Goal: Information Seeking & Learning: Learn about a topic

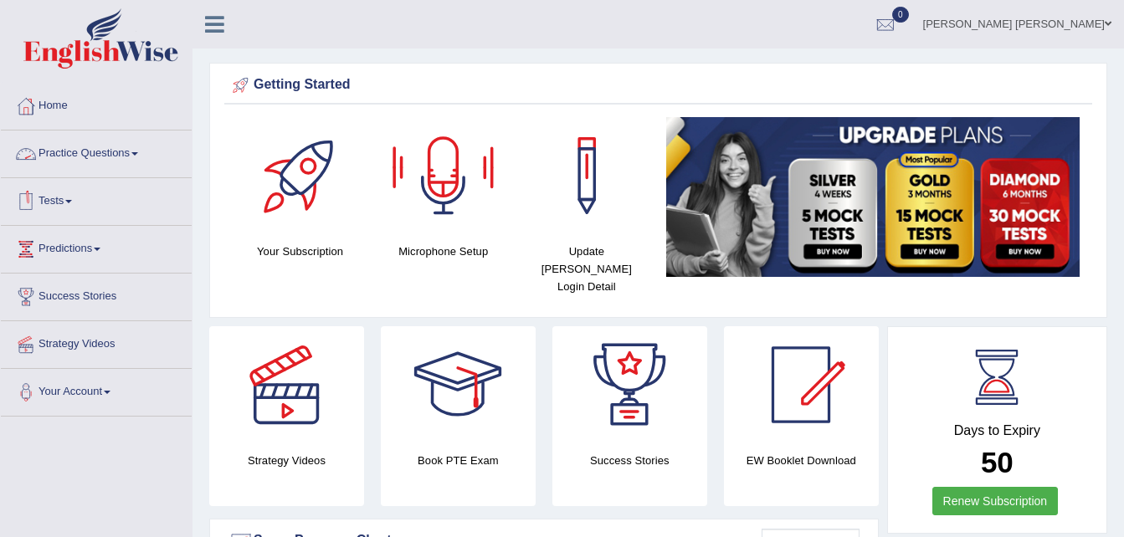
click at [98, 152] on link "Practice Questions" at bounding box center [96, 152] width 191 height 42
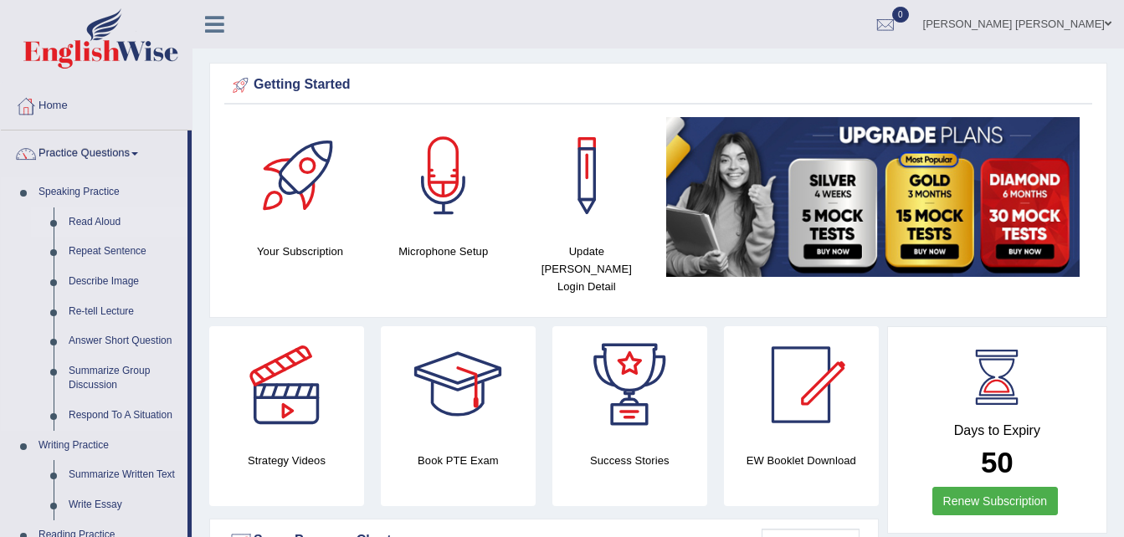
click at [94, 220] on link "Read Aloud" at bounding box center [124, 223] width 126 height 30
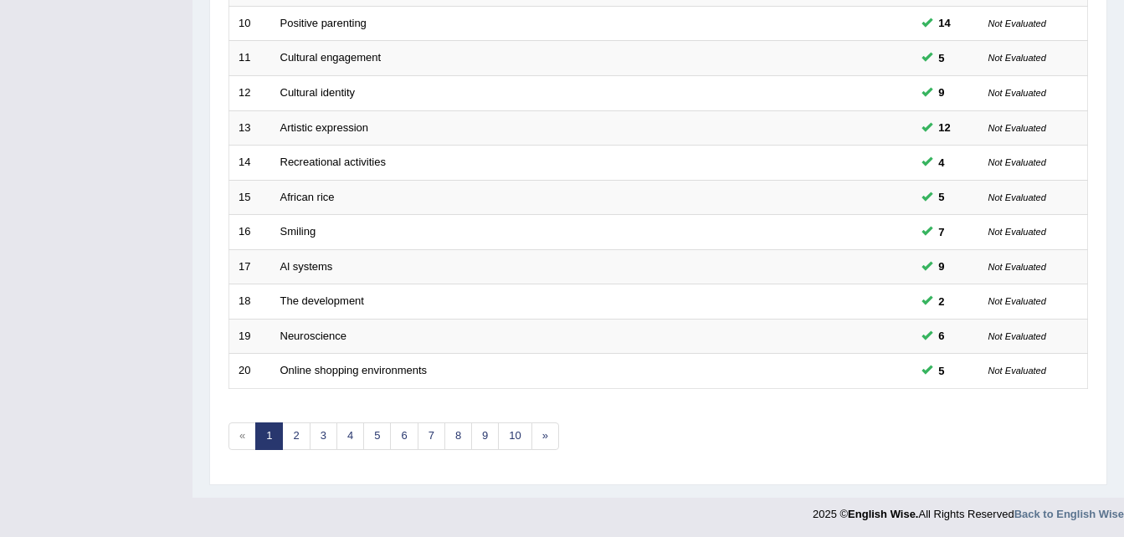
scroll to position [571, 0]
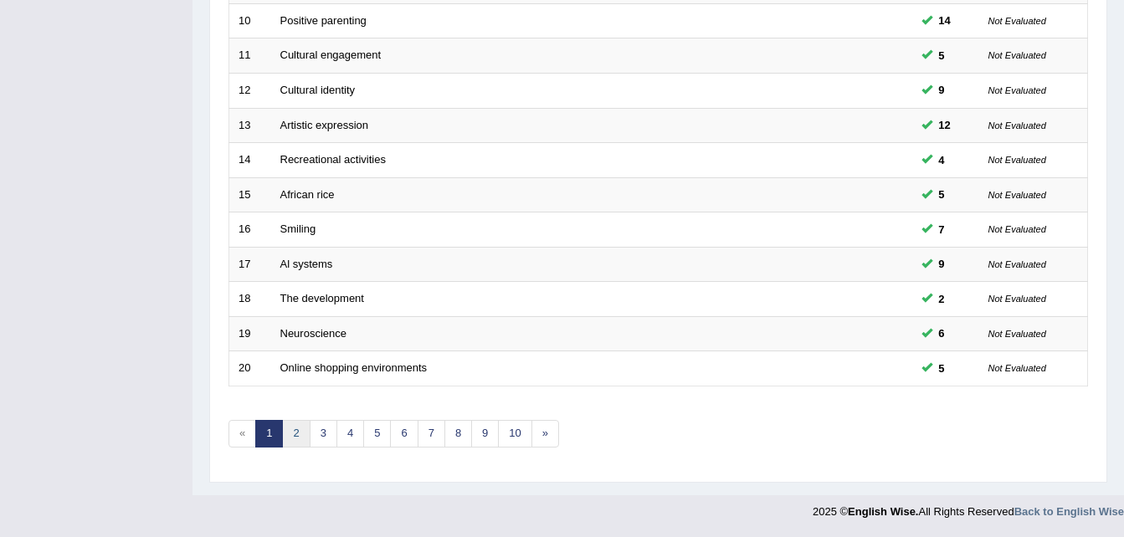
click at [297, 435] on link "2" at bounding box center [296, 434] width 28 height 28
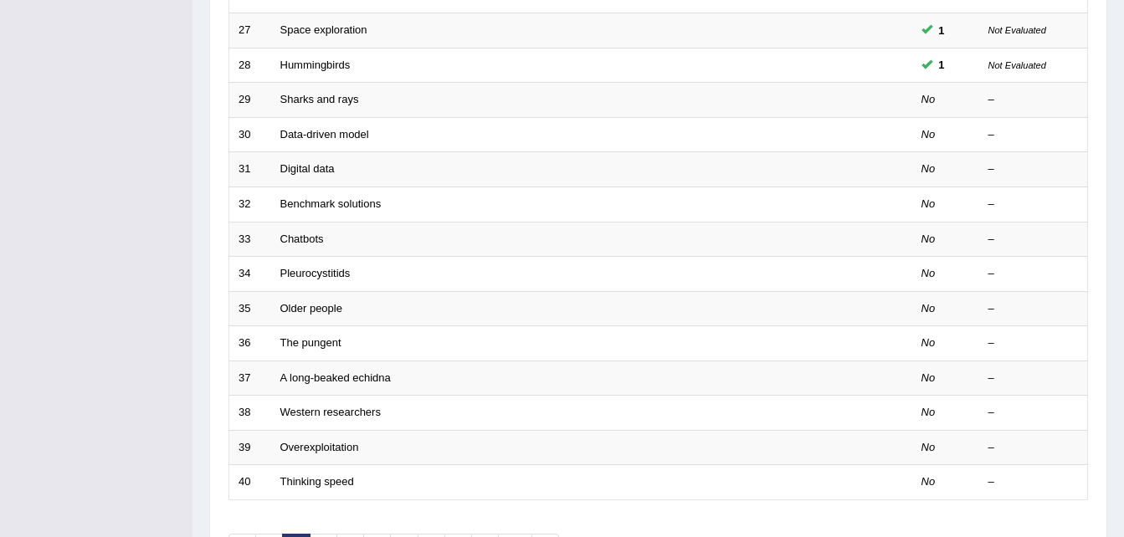
scroll to position [491, 0]
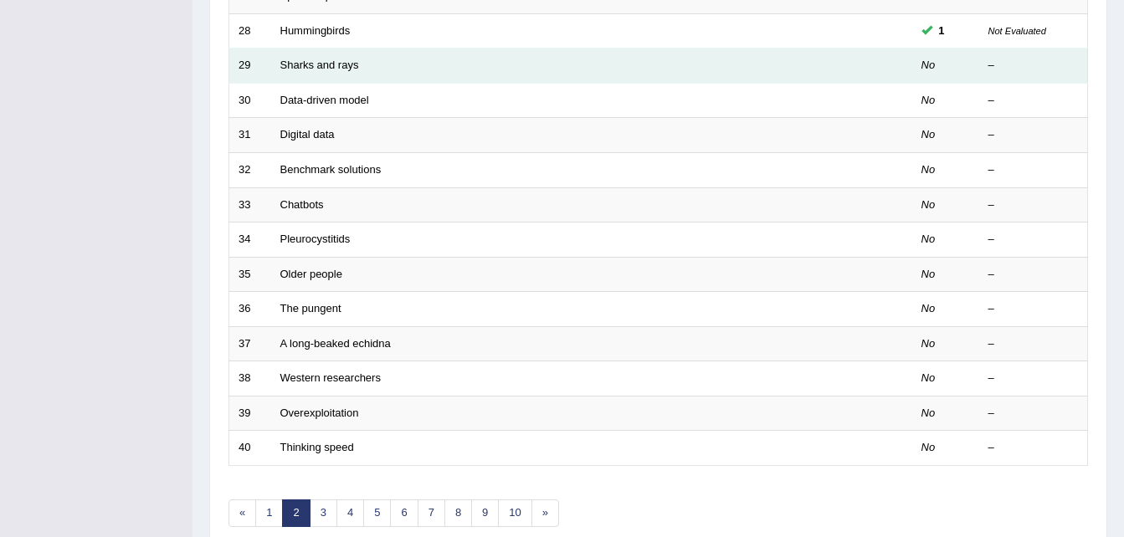
click at [317, 75] on td "Sharks and rays" at bounding box center [529, 66] width 516 height 35
click at [308, 69] on link "Sharks and rays" at bounding box center [319, 65] width 79 height 13
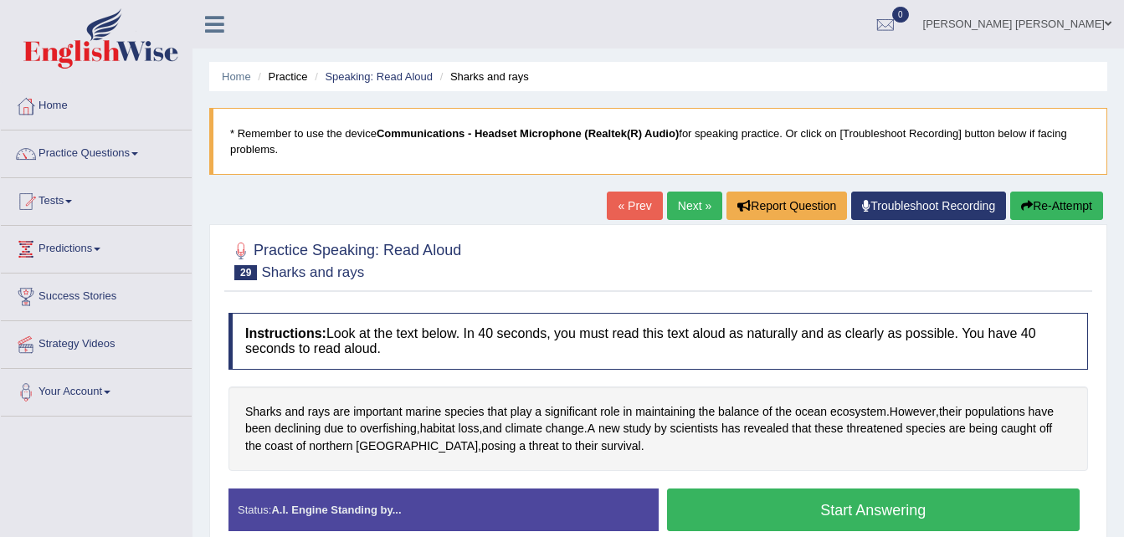
scroll to position [33, 0]
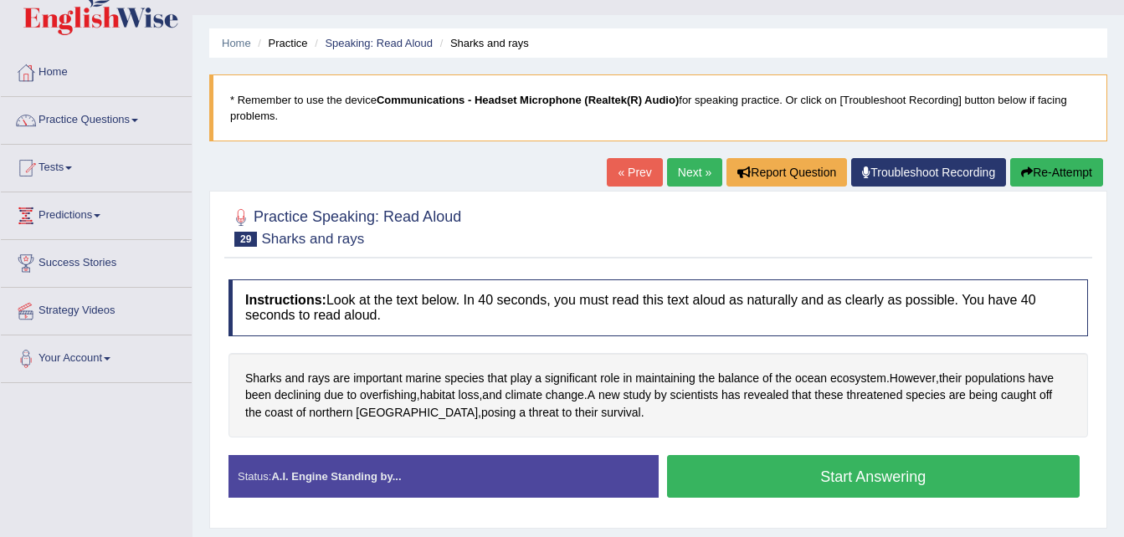
click at [835, 476] on button "Start Answering" at bounding box center [873, 476] width 413 height 43
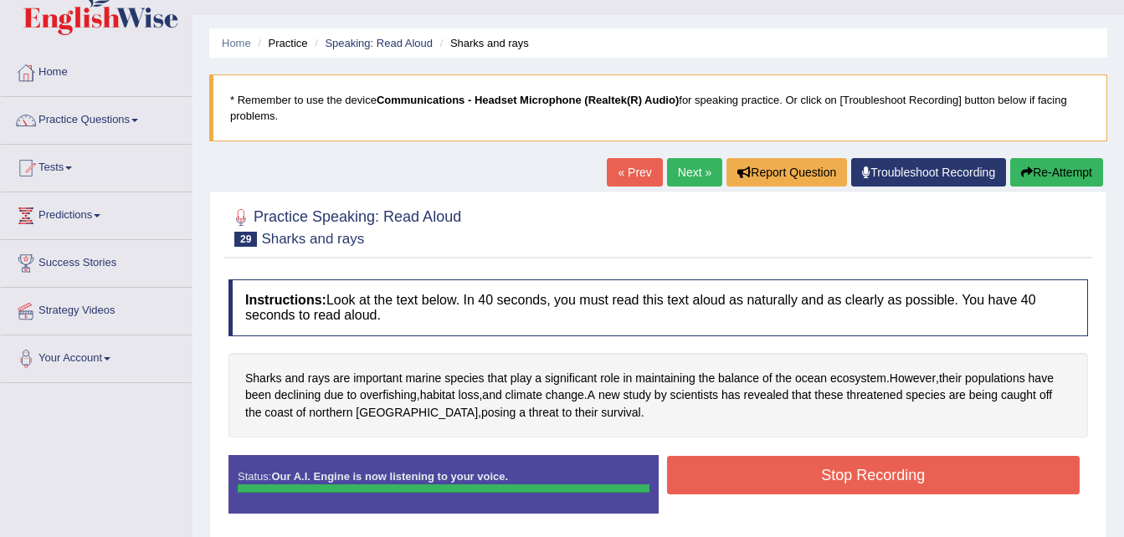
click at [835, 476] on div "Status: Our A.I. Engine is now listening to your voice. Start Answering Stop Re…" at bounding box center [659, 492] width 860 height 75
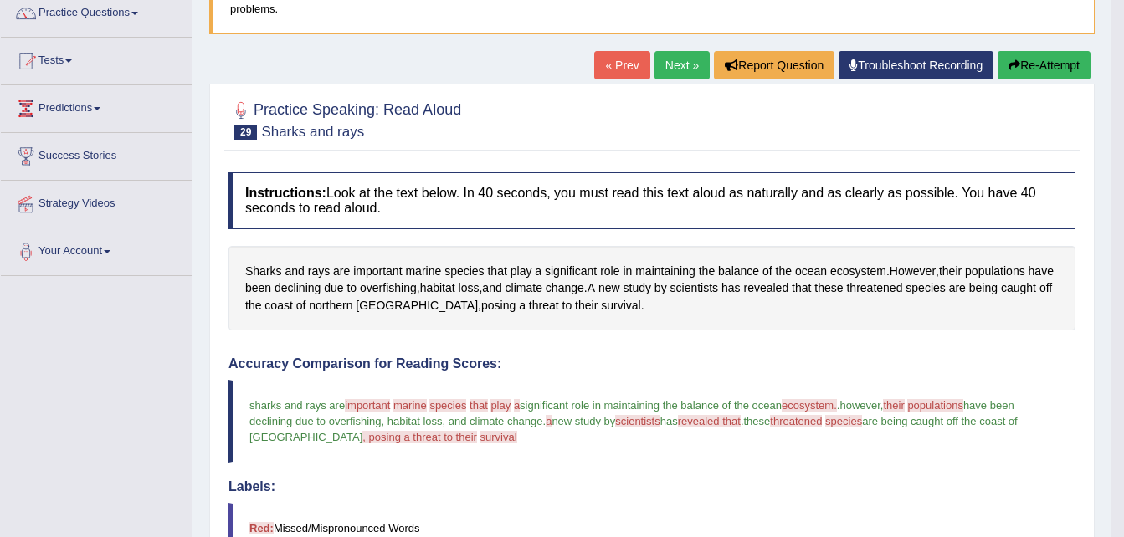
scroll to position [89, 0]
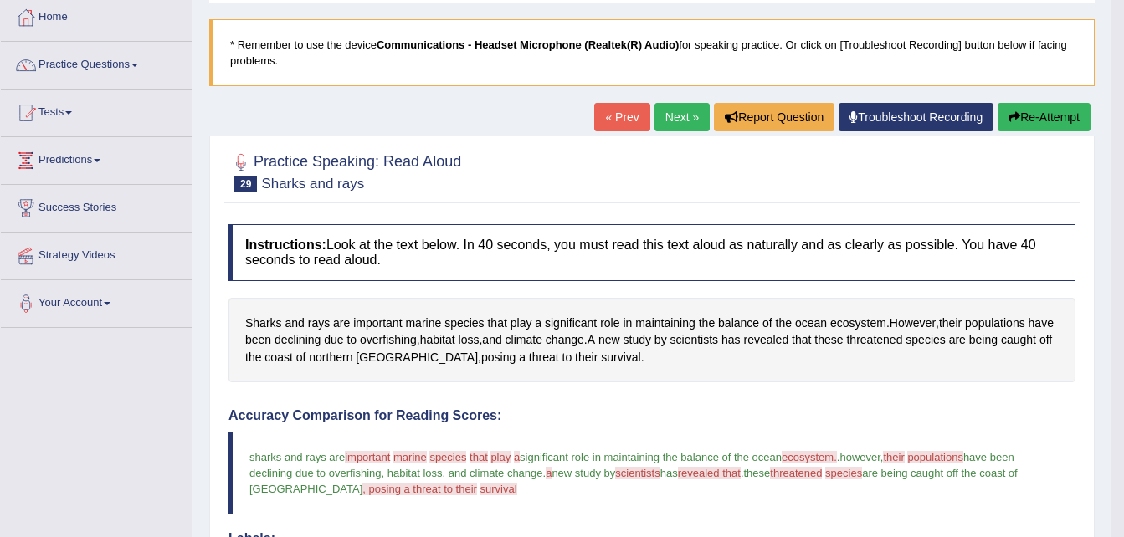
click at [682, 123] on link "Next »" at bounding box center [682, 117] width 55 height 28
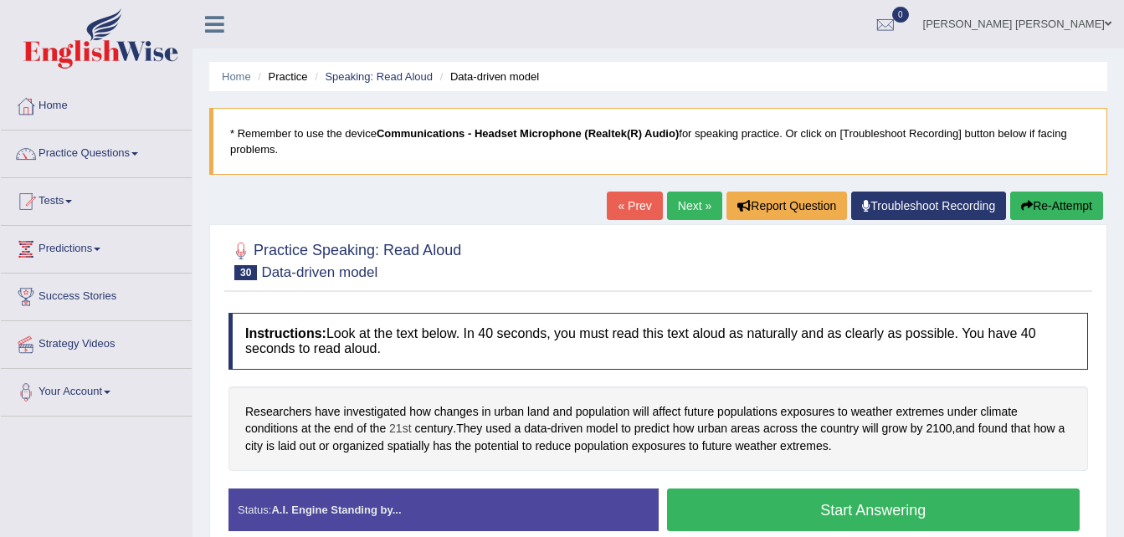
click at [405, 425] on span "21st" at bounding box center [400, 429] width 22 height 18
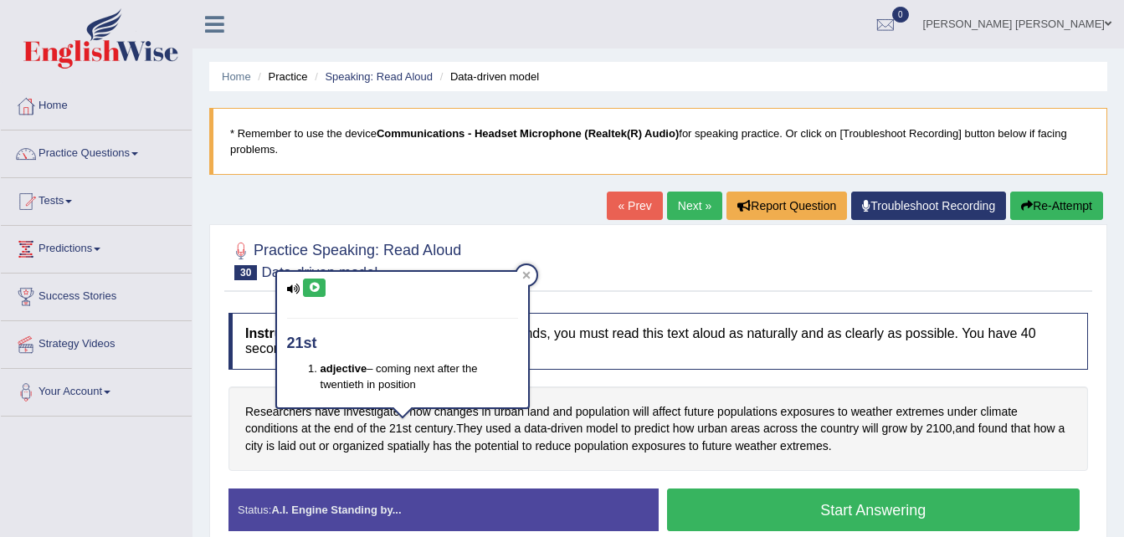
click at [314, 290] on icon at bounding box center [314, 288] width 13 height 10
click at [193, 408] on div "Home Practice Speaking: Read Aloud Data-driven model * Remember to use the devi…" at bounding box center [659, 418] width 932 height 837
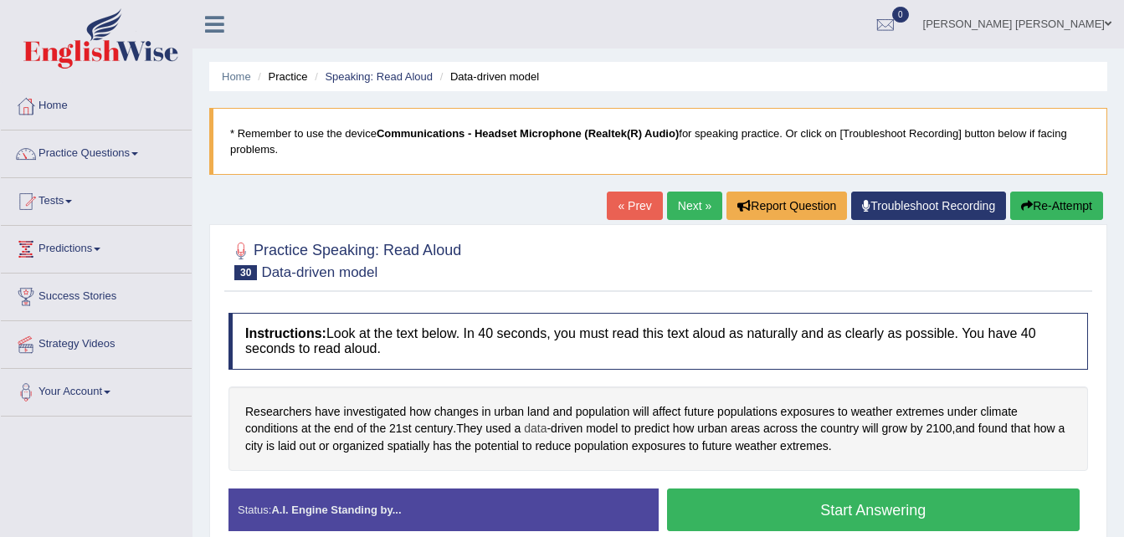
click at [547, 429] on span "data" at bounding box center [535, 429] width 23 height 18
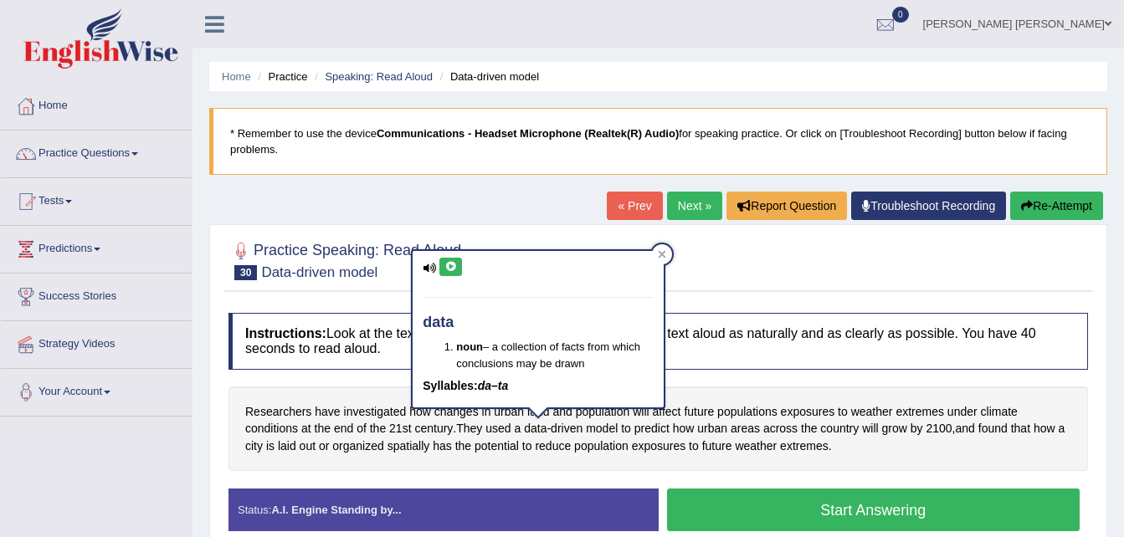
click at [449, 270] on icon at bounding box center [450, 267] width 13 height 10
click at [577, 433] on span "driven" at bounding box center [567, 429] width 32 height 18
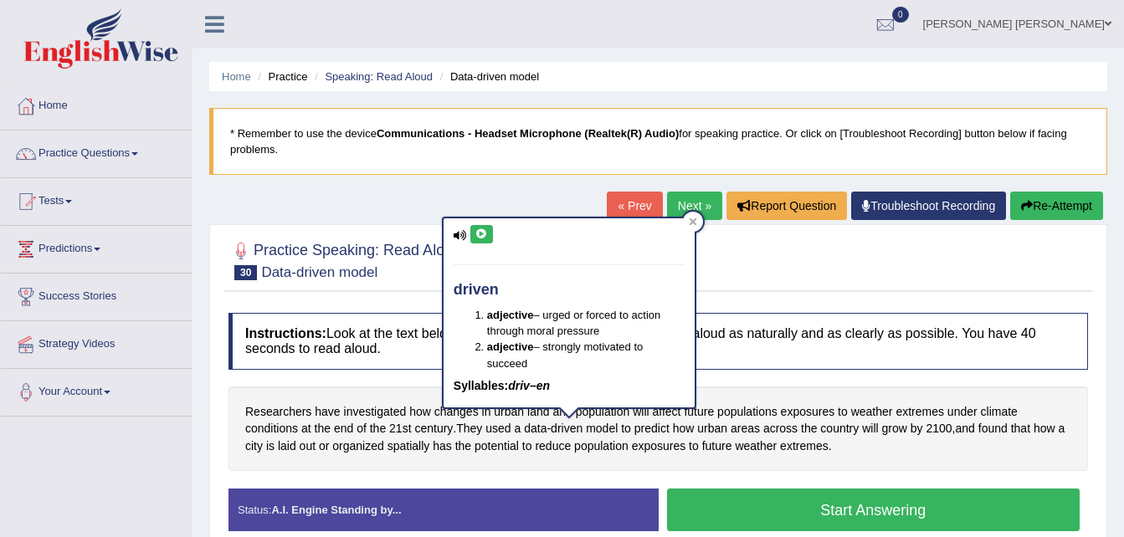
click at [482, 232] on icon at bounding box center [481, 234] width 13 height 10
click at [752, 288] on div "Practice Speaking: Read Aloud 30 Data-driven model" at bounding box center [658, 263] width 868 height 59
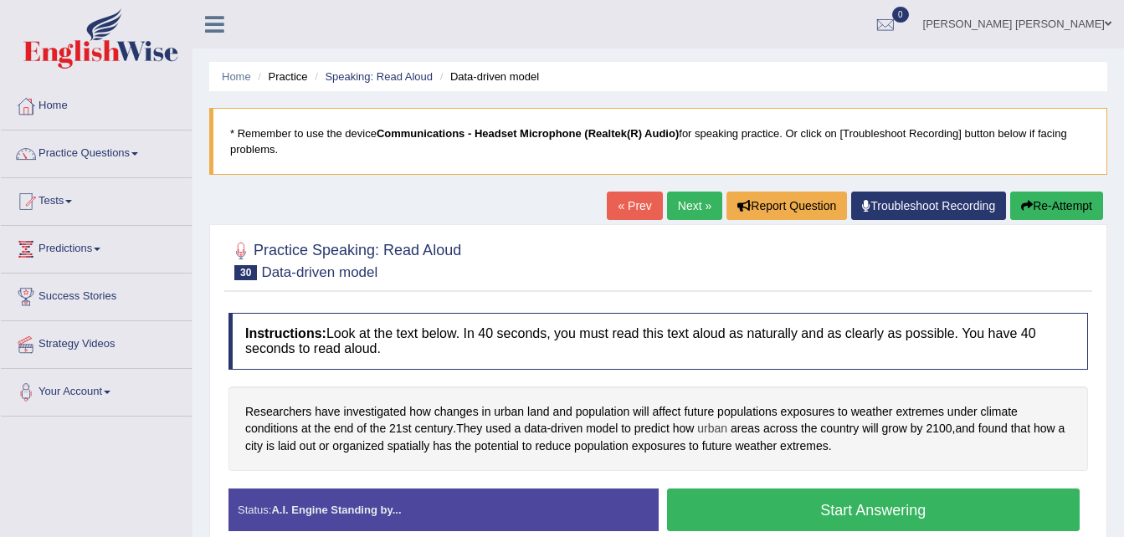
click at [716, 434] on span "urban" at bounding box center [712, 429] width 30 height 18
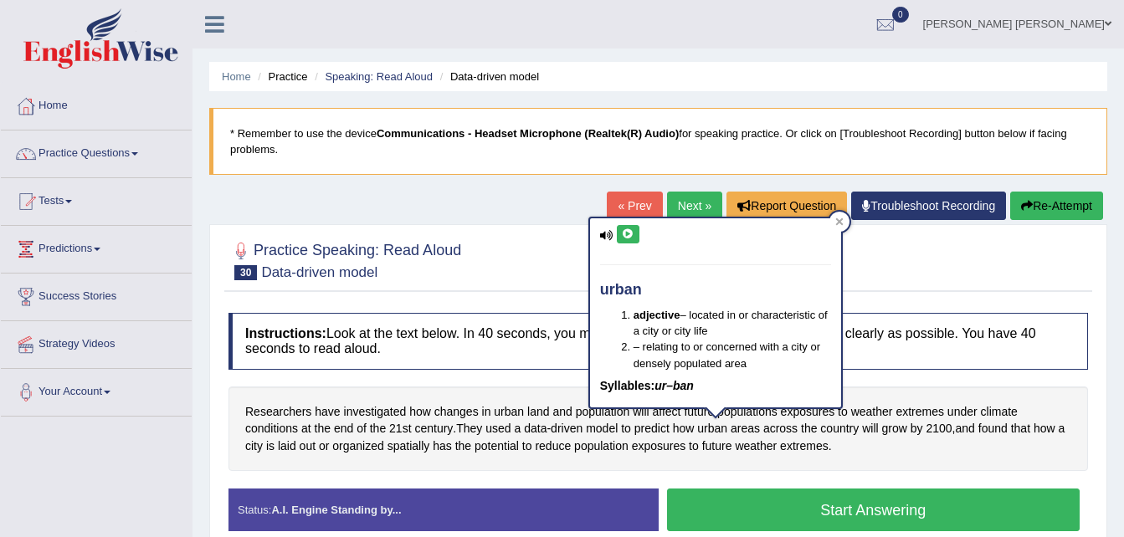
click at [626, 236] on icon at bounding box center [628, 234] width 13 height 10
click at [743, 462] on div "Researchers have investigated how changes in urban land and population will aff…" at bounding box center [659, 429] width 860 height 85
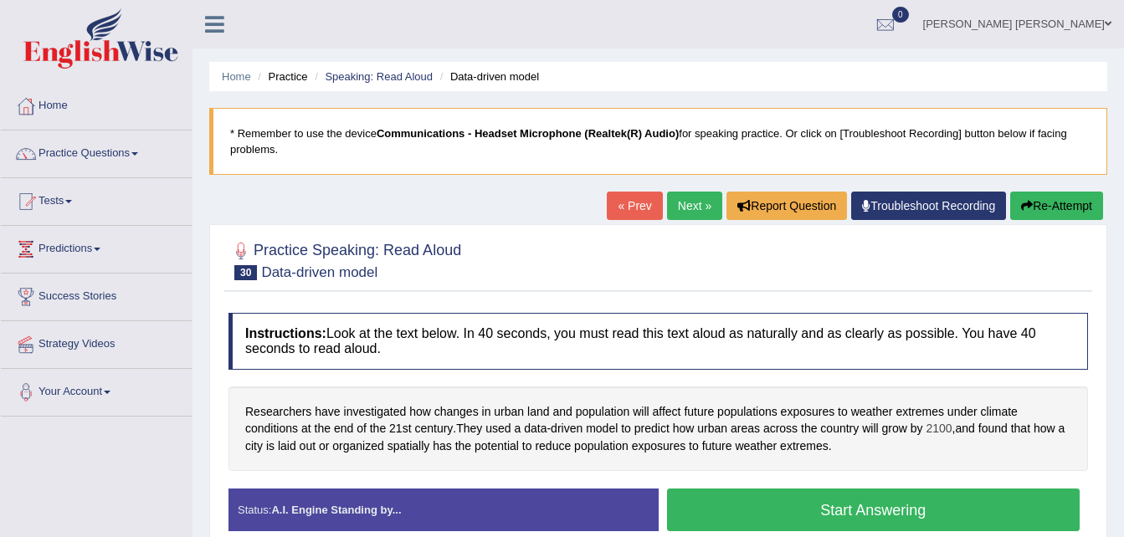
click at [939, 429] on span "2100" at bounding box center [939, 429] width 26 height 18
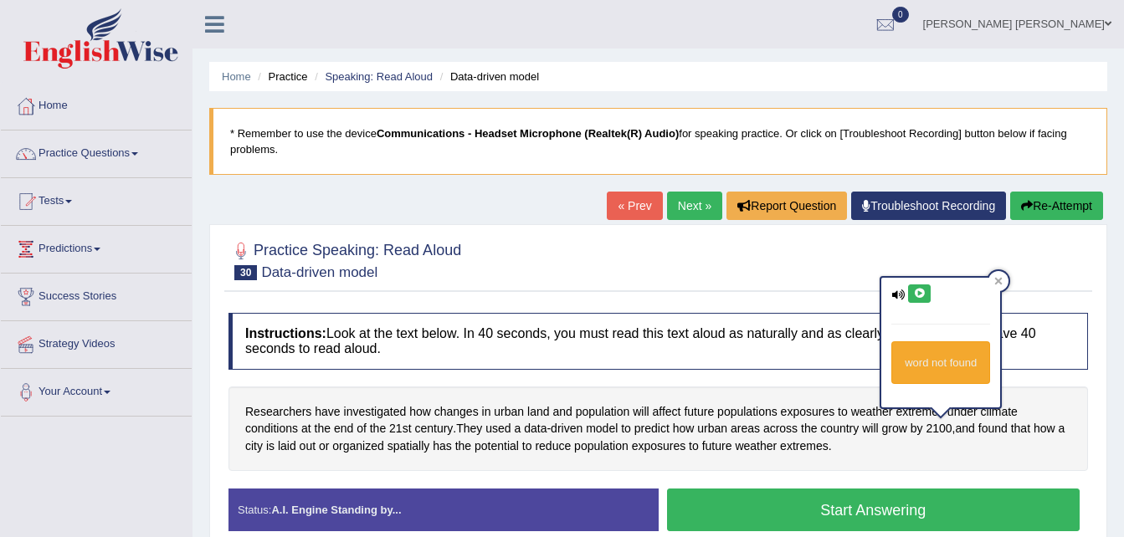
click at [917, 289] on icon at bounding box center [919, 294] width 13 height 10
click at [1066, 433] on span "a" at bounding box center [1062, 429] width 7 height 18
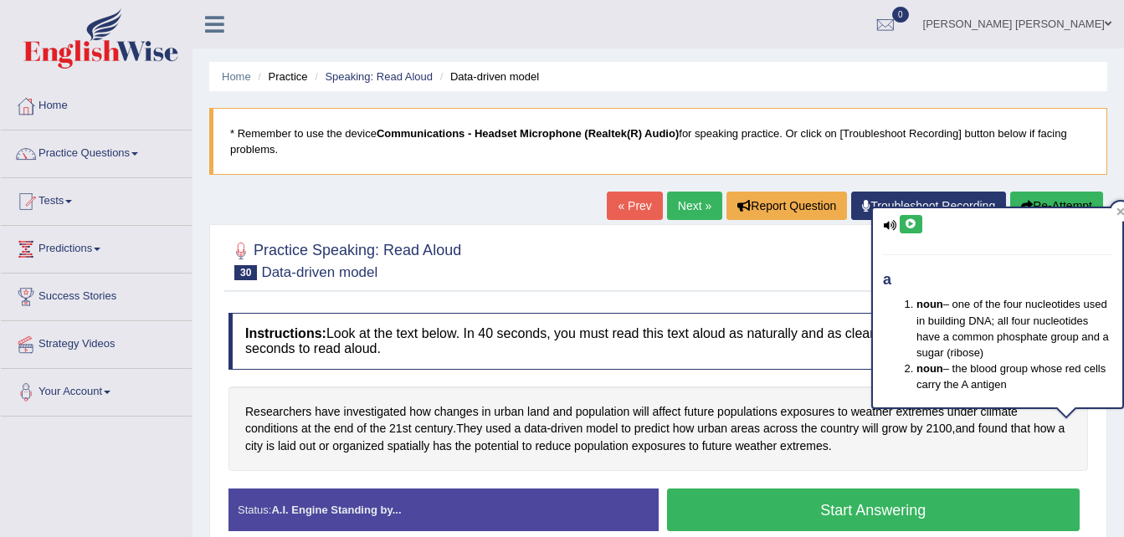
click at [910, 225] on icon at bounding box center [911, 224] width 13 height 10
click at [482, 464] on div "Researchers have investigated how changes in urban land and population will aff…" at bounding box center [659, 429] width 860 height 85
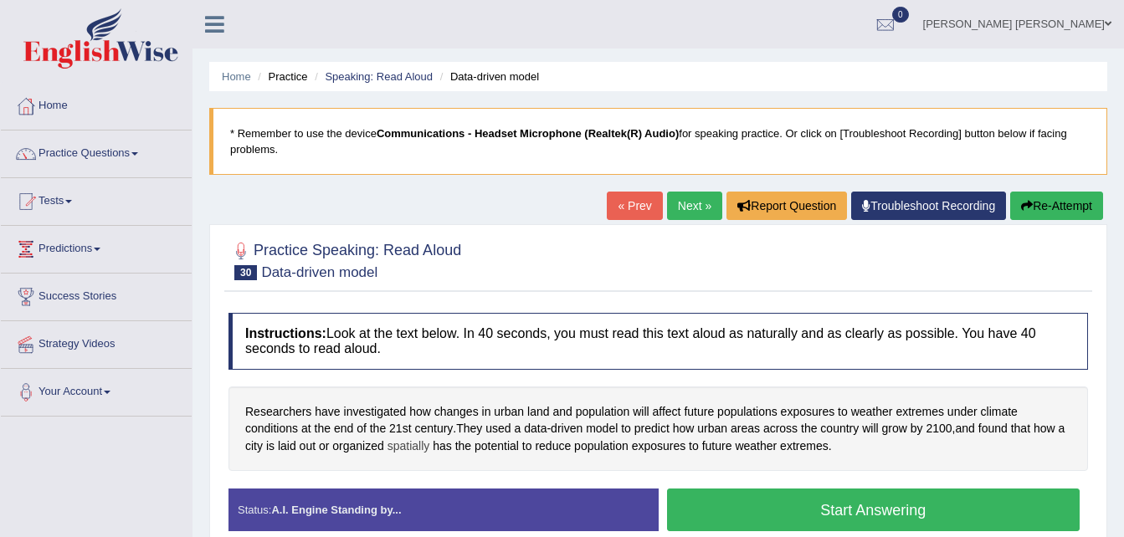
click at [409, 447] on span "spatially" at bounding box center [409, 447] width 43 height 18
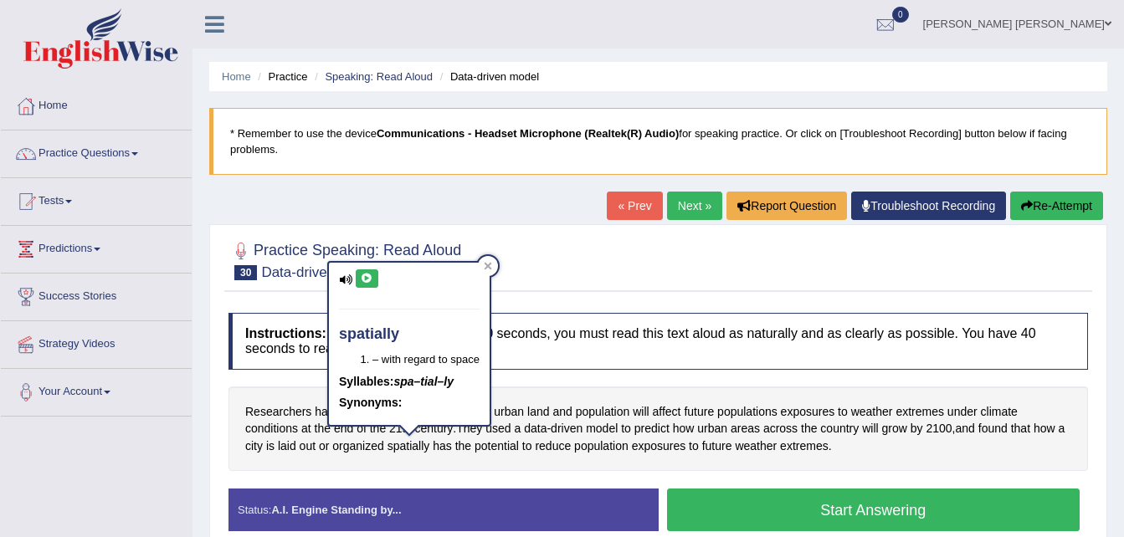
click at [364, 274] on icon at bounding box center [367, 279] width 13 height 10
click at [419, 470] on div "Researchers have investigated how changes in urban land and population will aff…" at bounding box center [659, 429] width 860 height 85
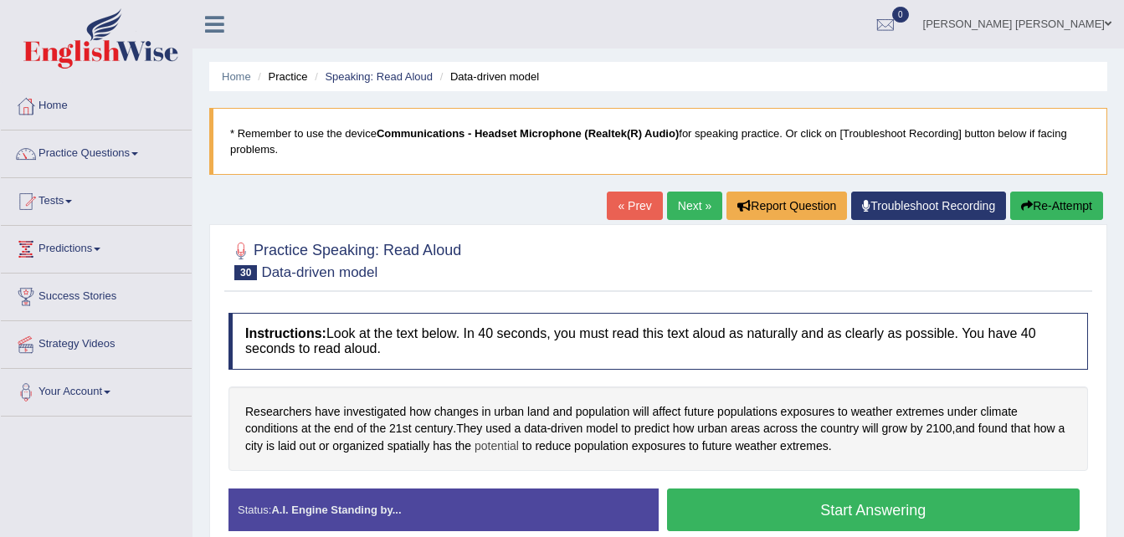
click at [485, 447] on span "potential" at bounding box center [497, 447] width 44 height 18
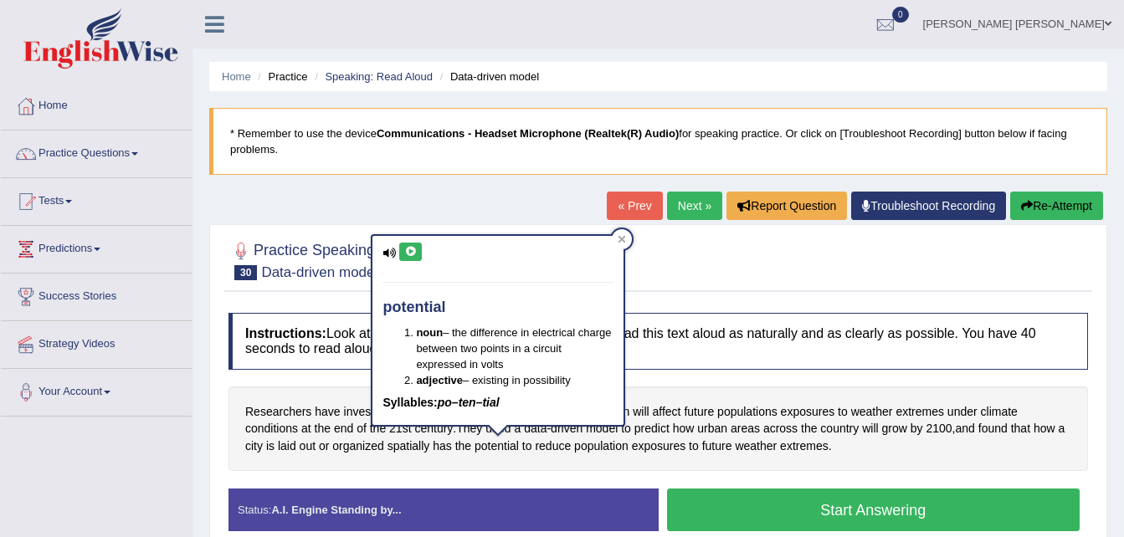
click at [408, 249] on icon at bounding box center [410, 252] width 13 height 10
click at [413, 250] on icon at bounding box center [410, 252] width 13 height 10
click at [521, 473] on div "Instructions: Look at the text below. In 40 seconds, you must read this text al…" at bounding box center [658, 429] width 868 height 249
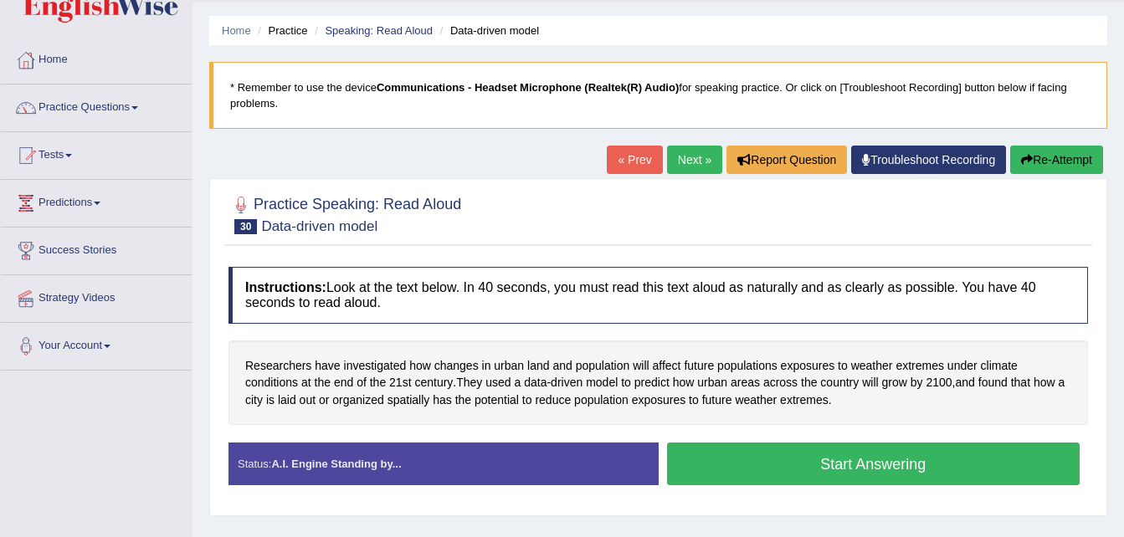
scroll to position [67, 0]
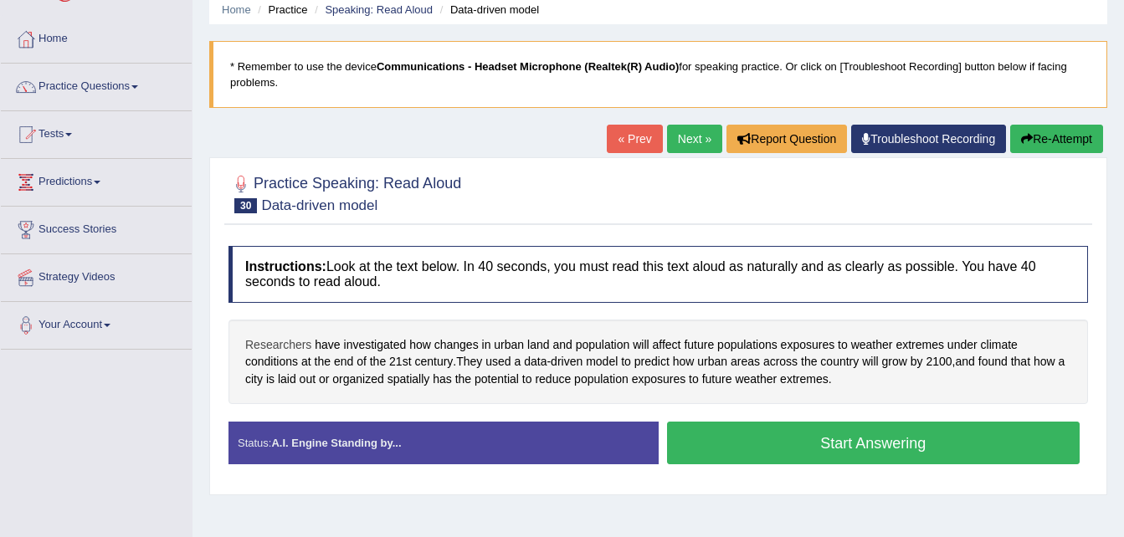
click at [282, 347] on span "Researchers" at bounding box center [278, 345] width 66 height 18
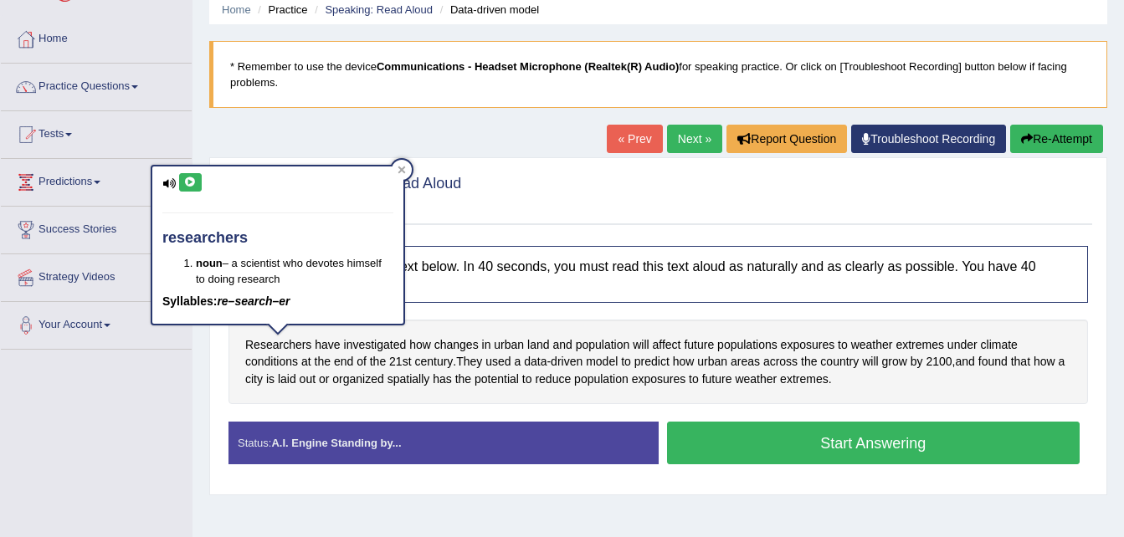
click at [189, 182] on icon at bounding box center [190, 182] width 13 height 10
click at [321, 342] on span "have" at bounding box center [327, 345] width 25 height 18
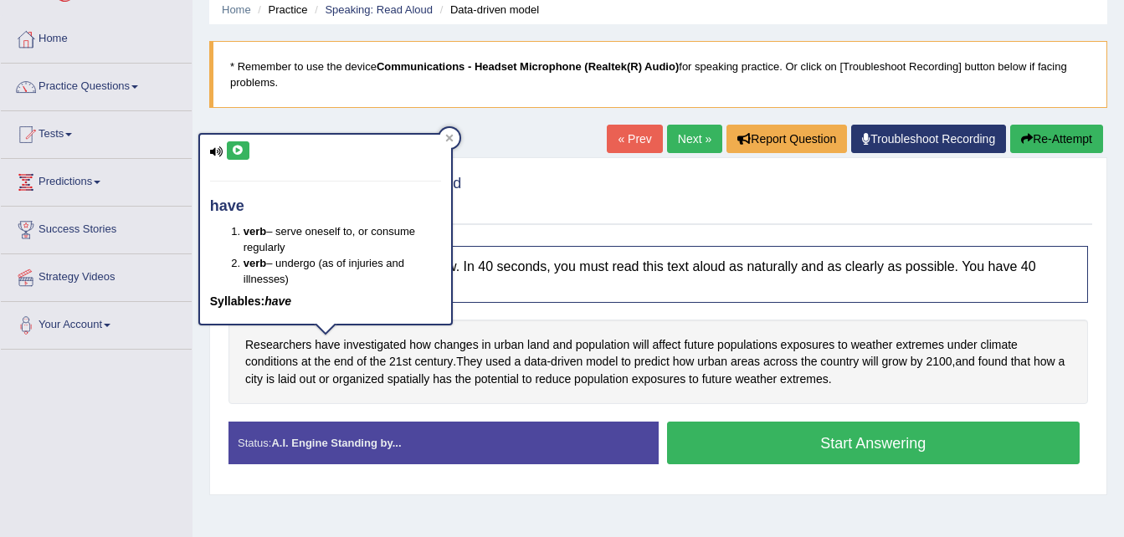
click at [235, 144] on button at bounding box center [238, 150] width 23 height 18
click at [372, 340] on span "investigated" at bounding box center [375, 345] width 63 height 18
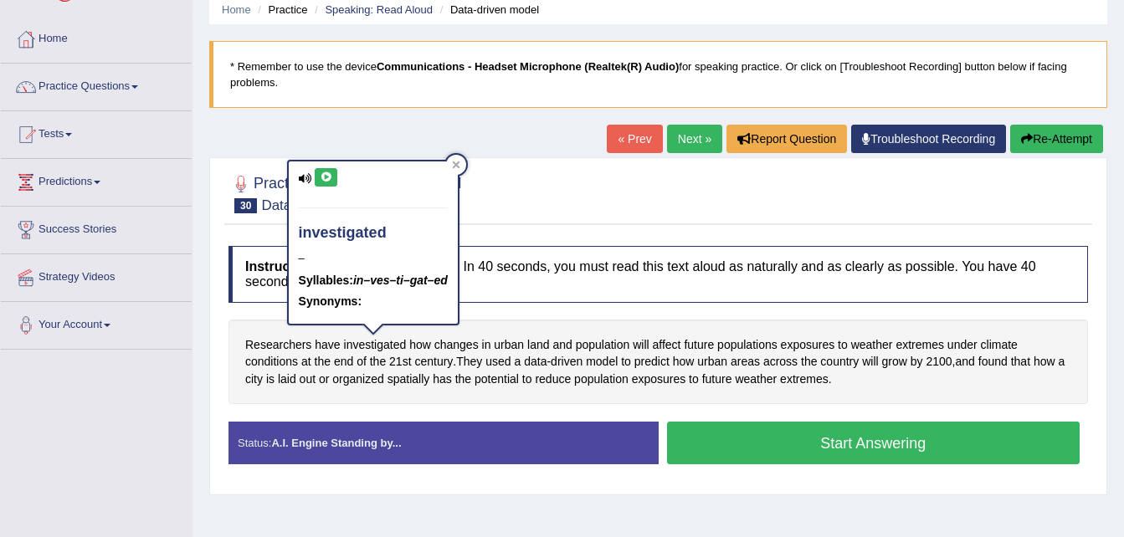
click at [326, 179] on icon at bounding box center [326, 177] width 13 height 10
click at [223, 318] on div "Practice Speaking: Read Aloud 30 Data-driven model Instructions: Look at the te…" at bounding box center [658, 326] width 898 height 338
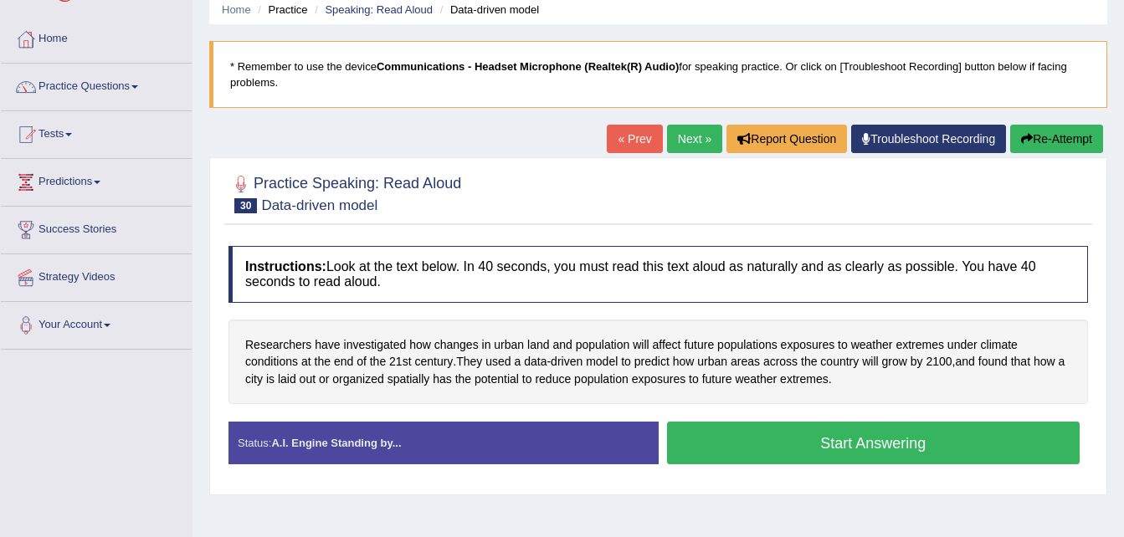
click at [858, 443] on button "Start Answering" at bounding box center [873, 443] width 413 height 43
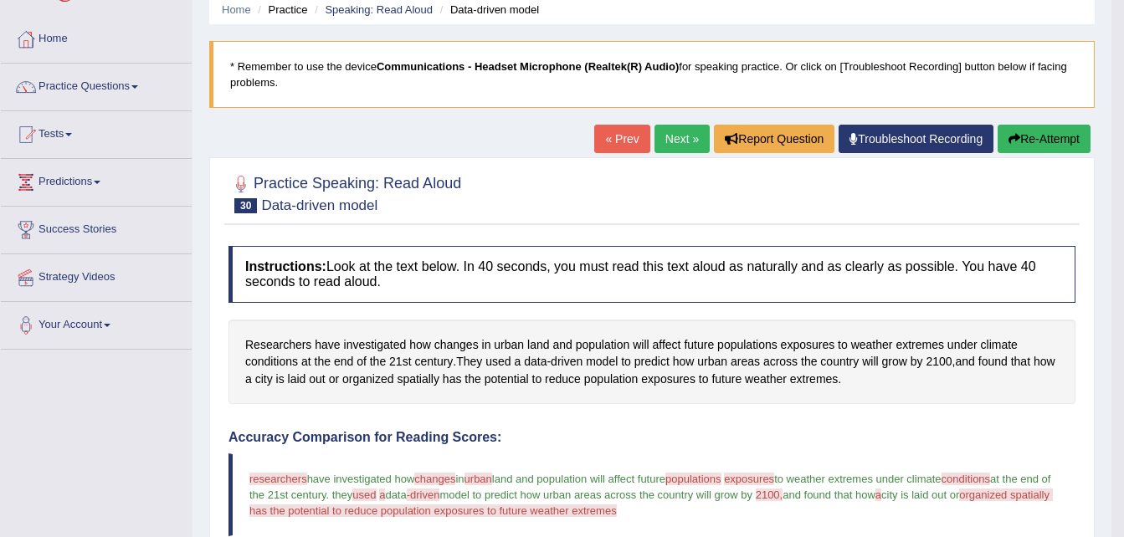
click at [669, 141] on link "Next »" at bounding box center [682, 139] width 55 height 28
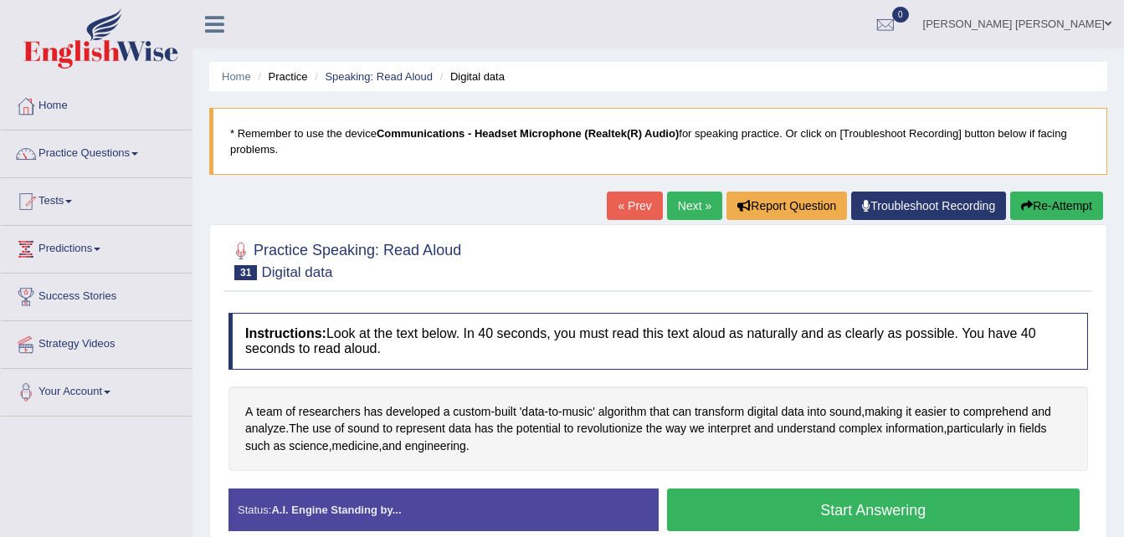
scroll to position [33, 0]
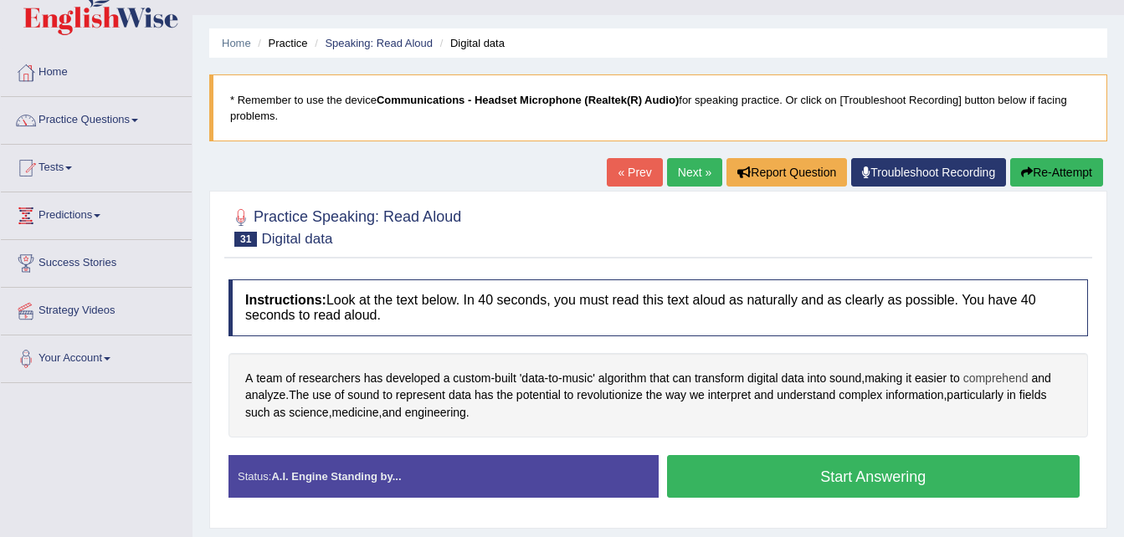
click at [1000, 373] on span "comprehend" at bounding box center [995, 379] width 65 height 18
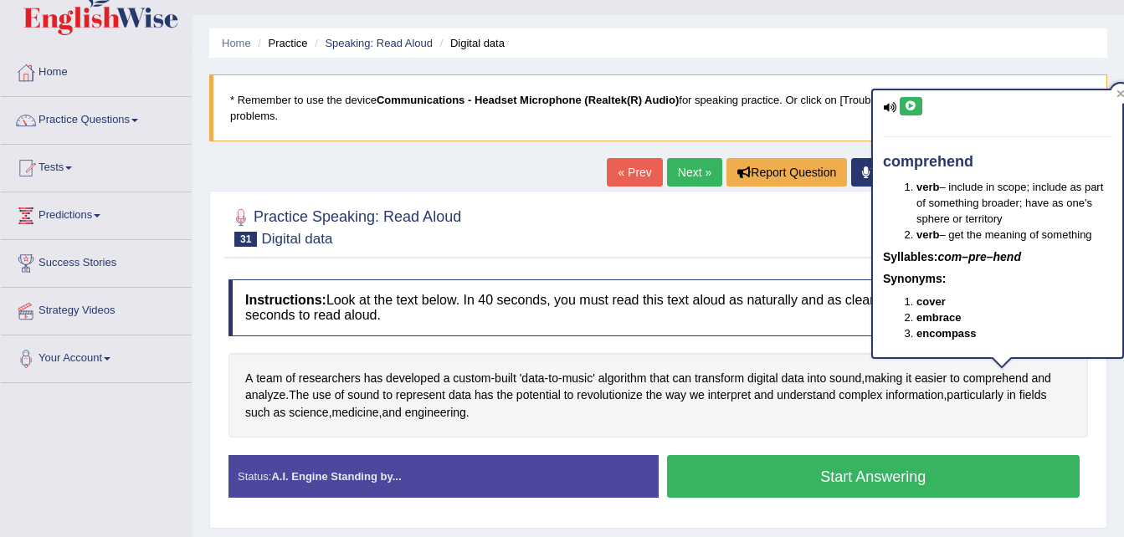
click at [915, 108] on icon at bounding box center [911, 106] width 13 height 10
click at [1035, 409] on div "A team of researchers has developed a custom - built 'data - to - music' algori…" at bounding box center [659, 395] width 860 height 85
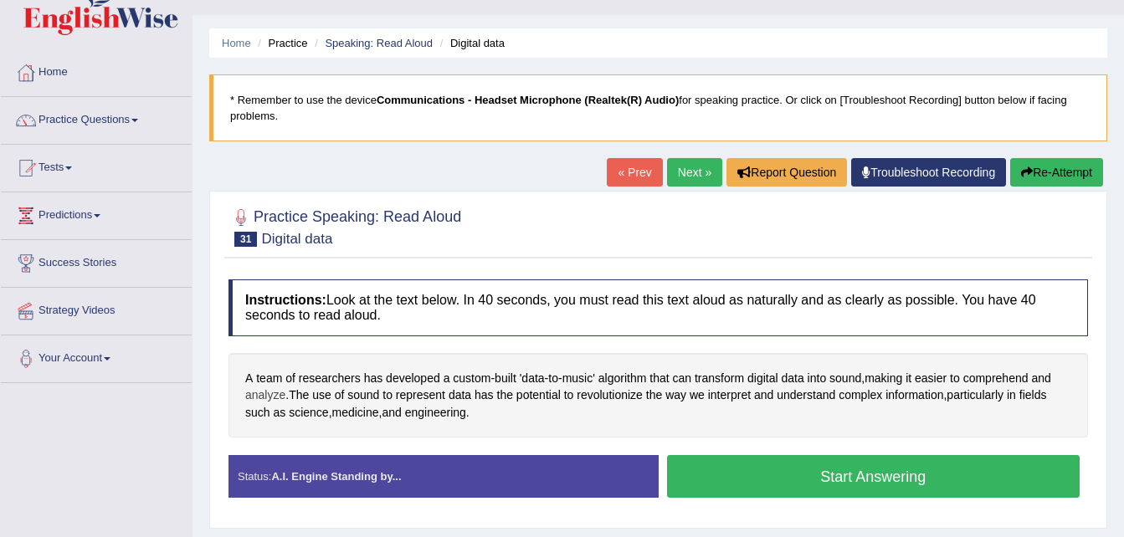
click at [276, 394] on span "analyze" at bounding box center [265, 396] width 40 height 18
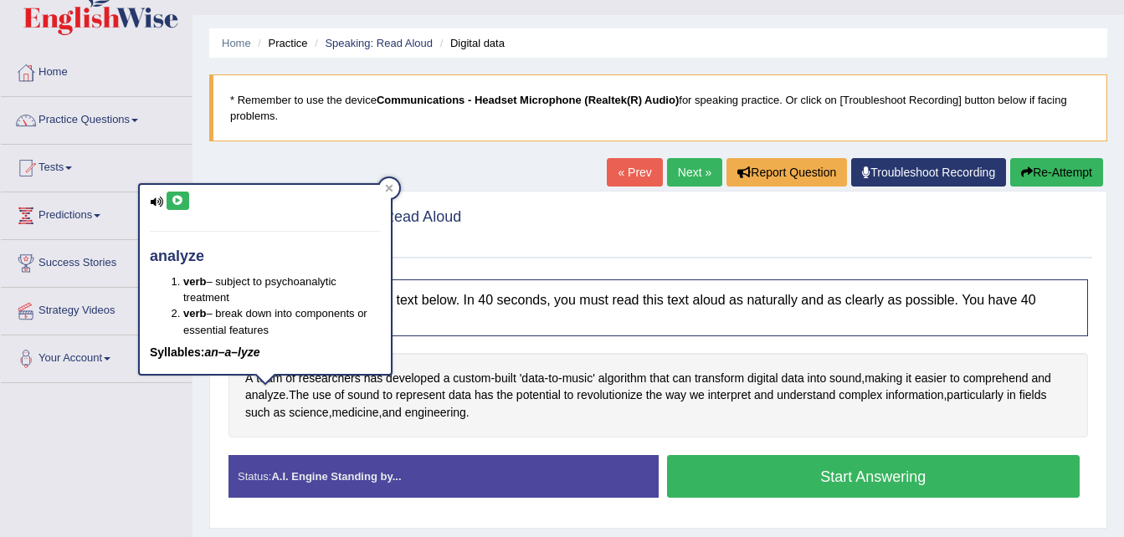
click at [181, 197] on icon at bounding box center [178, 201] width 13 height 10
click at [167, 419] on div "Toggle navigation Home Practice Questions Speaking Practice Read Aloud Repeat S…" at bounding box center [562, 402] width 1124 height 871
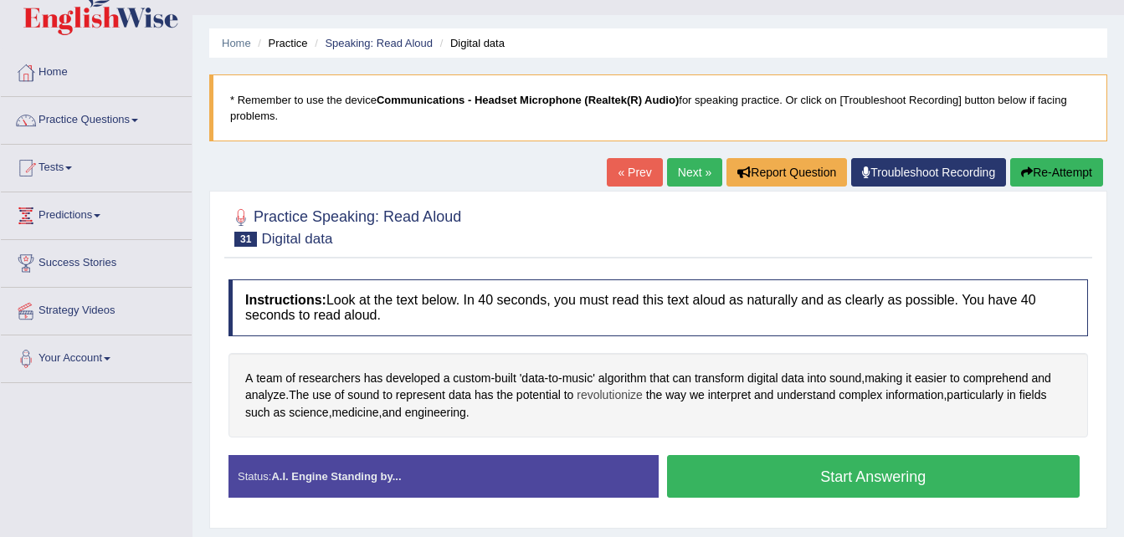
click at [608, 397] on span "revolutionize" at bounding box center [610, 396] width 66 height 18
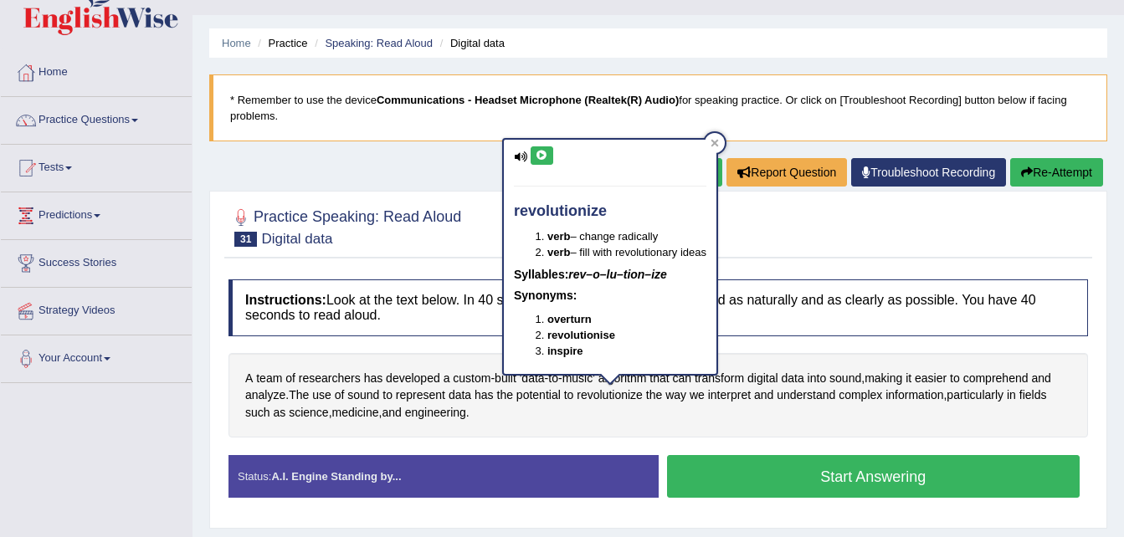
click at [541, 155] on icon at bounding box center [542, 156] width 13 height 10
click at [645, 429] on div "A team of researchers has developed a custom - built 'data - to - music' algori…" at bounding box center [659, 395] width 860 height 85
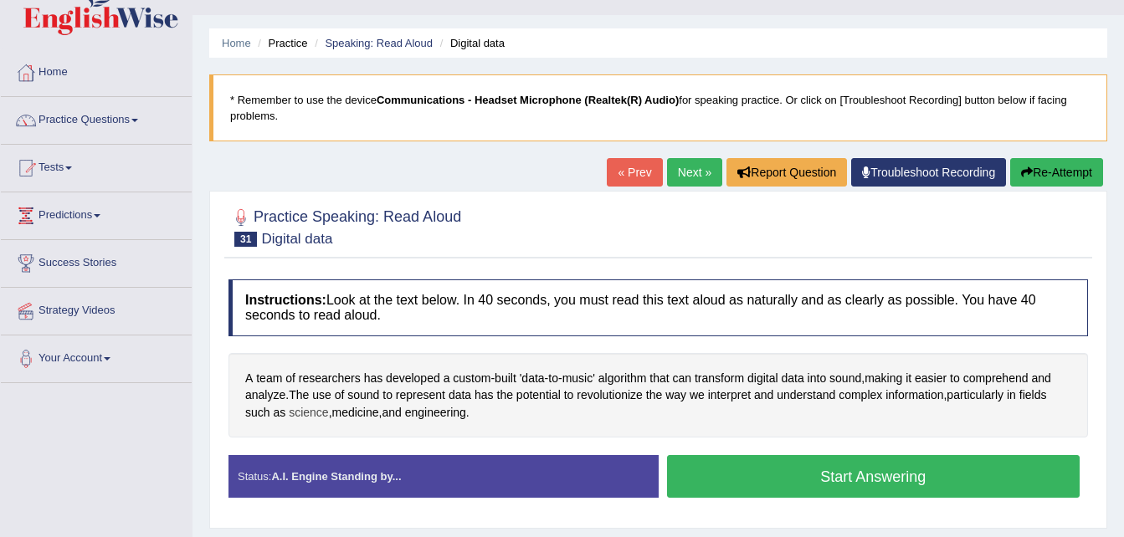
click at [294, 415] on span "science" at bounding box center [308, 413] width 39 height 18
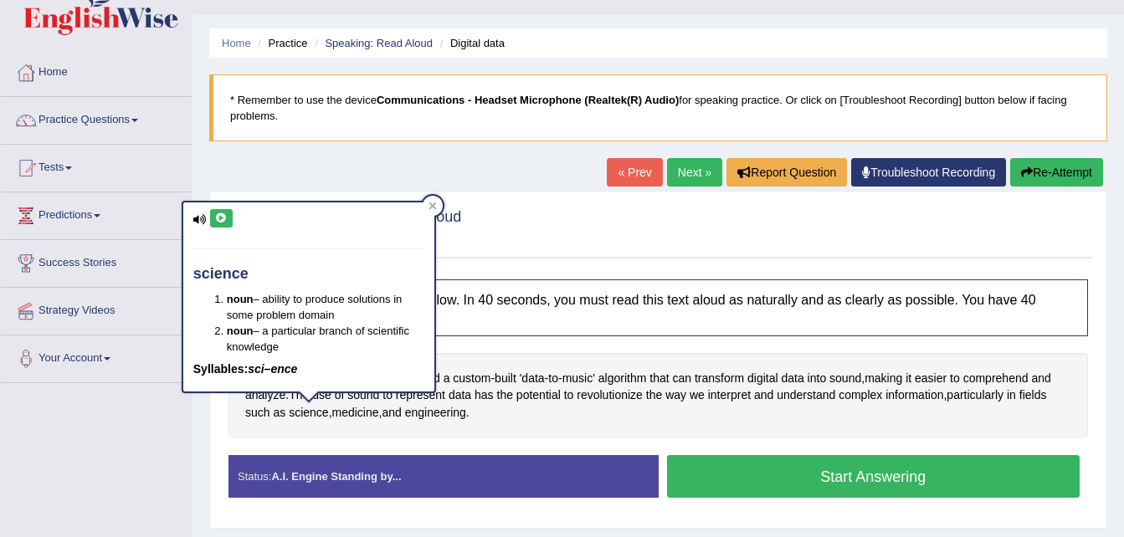
click at [222, 219] on icon at bounding box center [221, 218] width 13 height 10
click at [360, 414] on span "medicine" at bounding box center [355, 413] width 47 height 18
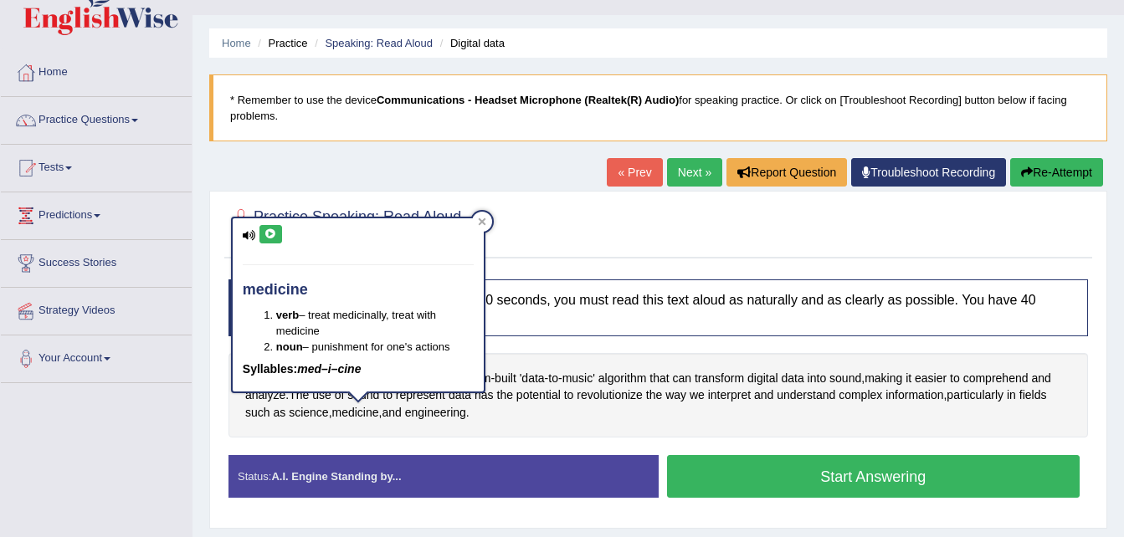
click at [269, 236] on icon at bounding box center [271, 234] width 13 height 10
click at [441, 416] on span "engineering" at bounding box center [435, 413] width 61 height 18
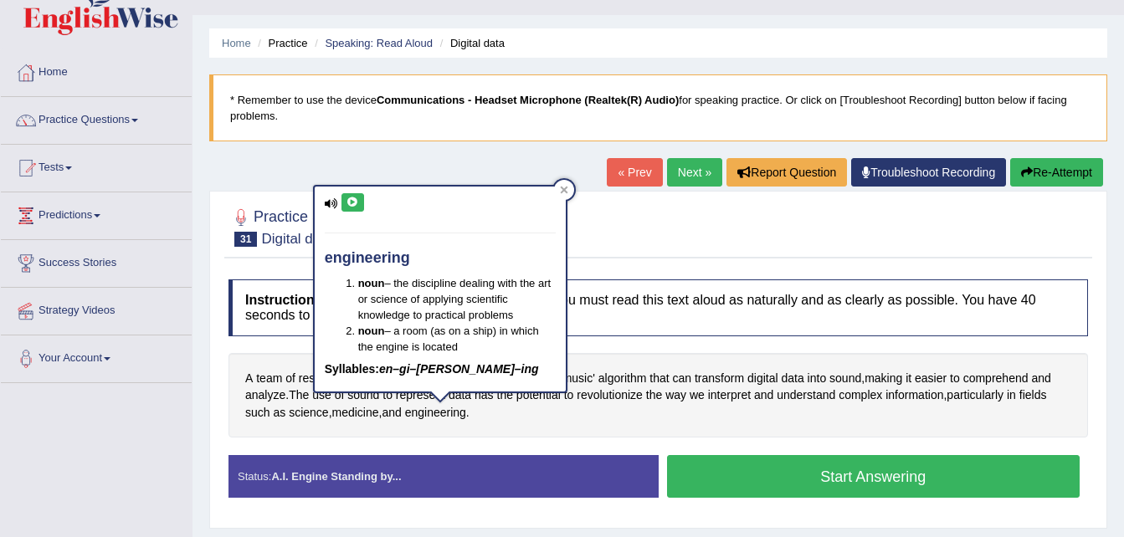
click at [354, 205] on icon at bounding box center [353, 203] width 13 height 10
click at [453, 444] on div "Instructions: Look at the text below. In 40 seconds, you must read this text al…" at bounding box center [658, 395] width 868 height 249
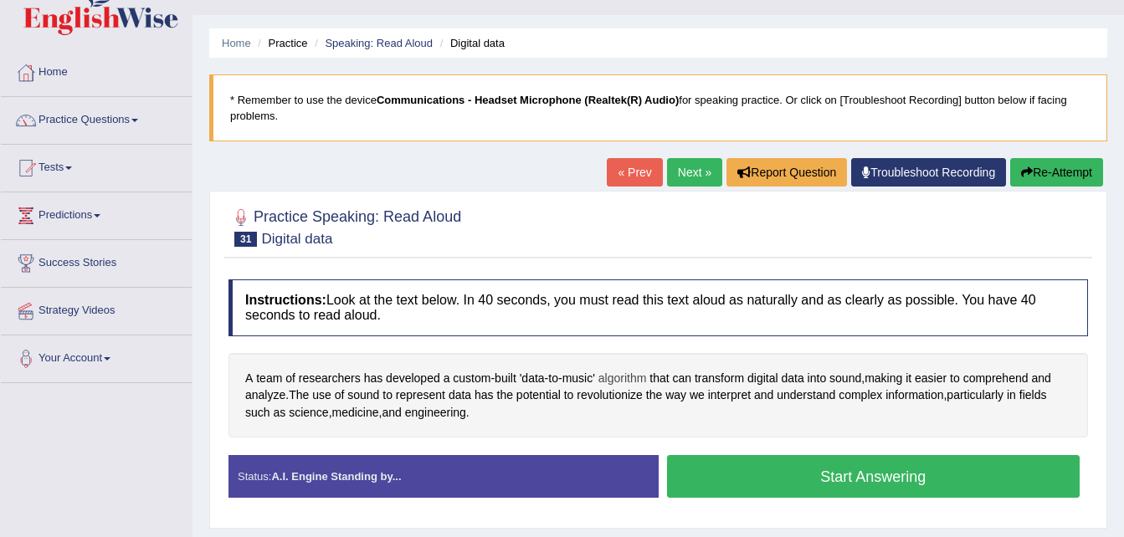
click at [611, 378] on span "algorithm" at bounding box center [622, 379] width 49 height 18
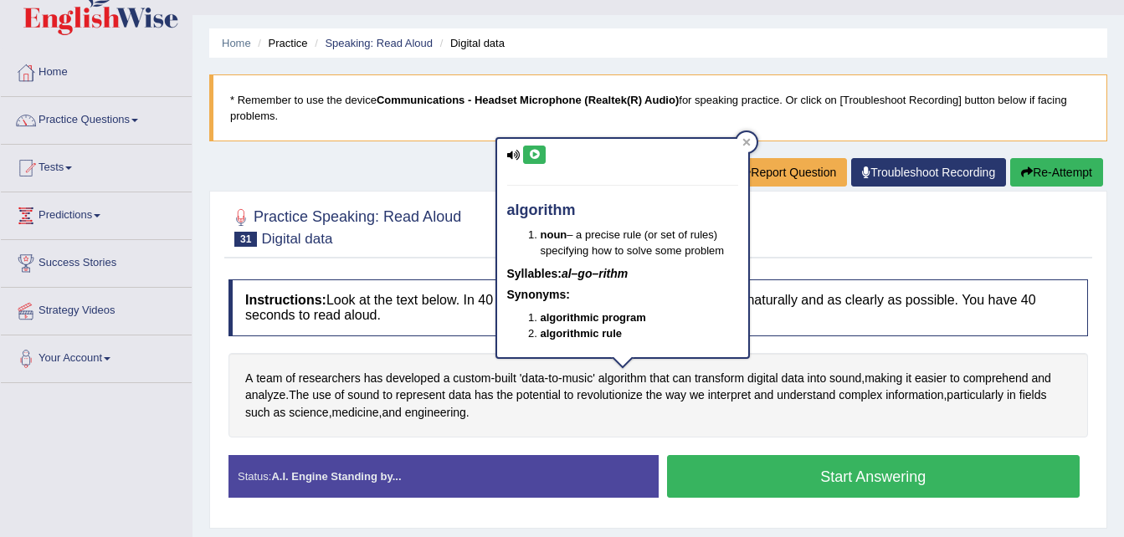
click at [536, 153] on icon at bounding box center [534, 155] width 13 height 10
click at [837, 479] on button "Start Answering" at bounding box center [873, 476] width 413 height 43
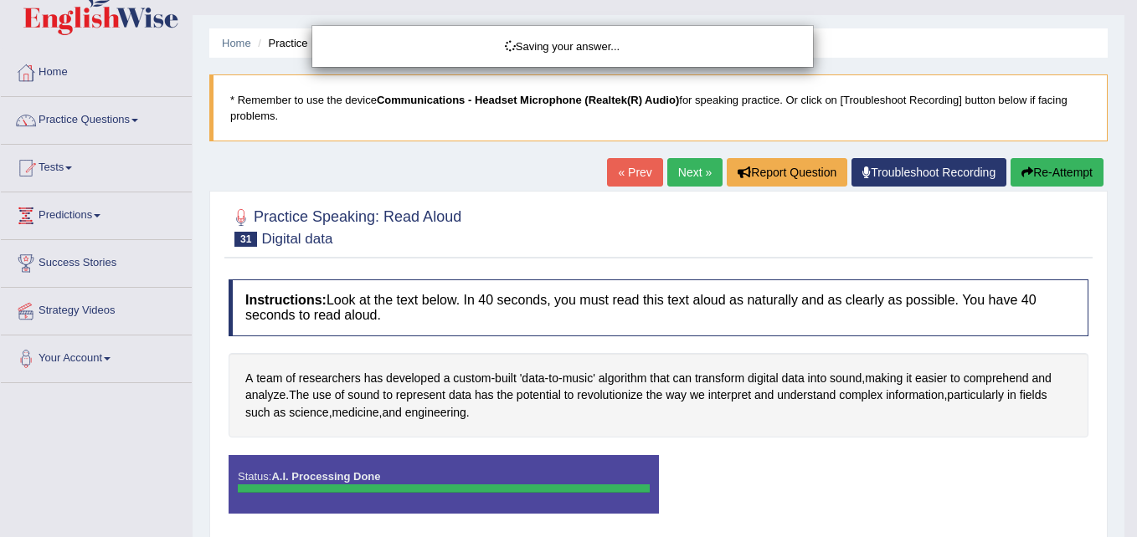
click at [837, 479] on body "Toggle navigation Home Practice Questions Speaking Practice Read Aloud Repeat S…" at bounding box center [568, 235] width 1137 height 537
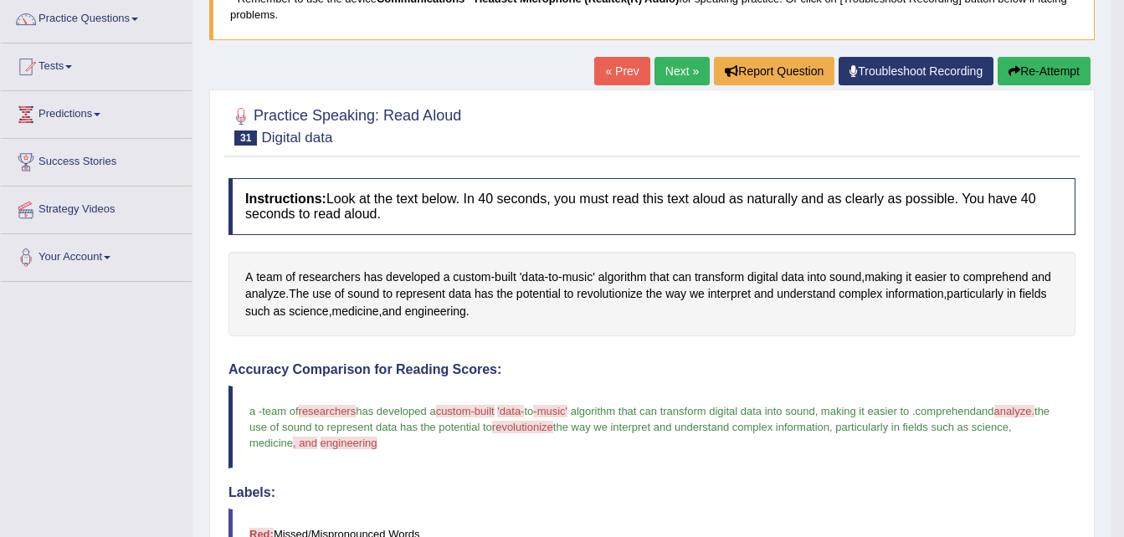
scroll to position [0, 0]
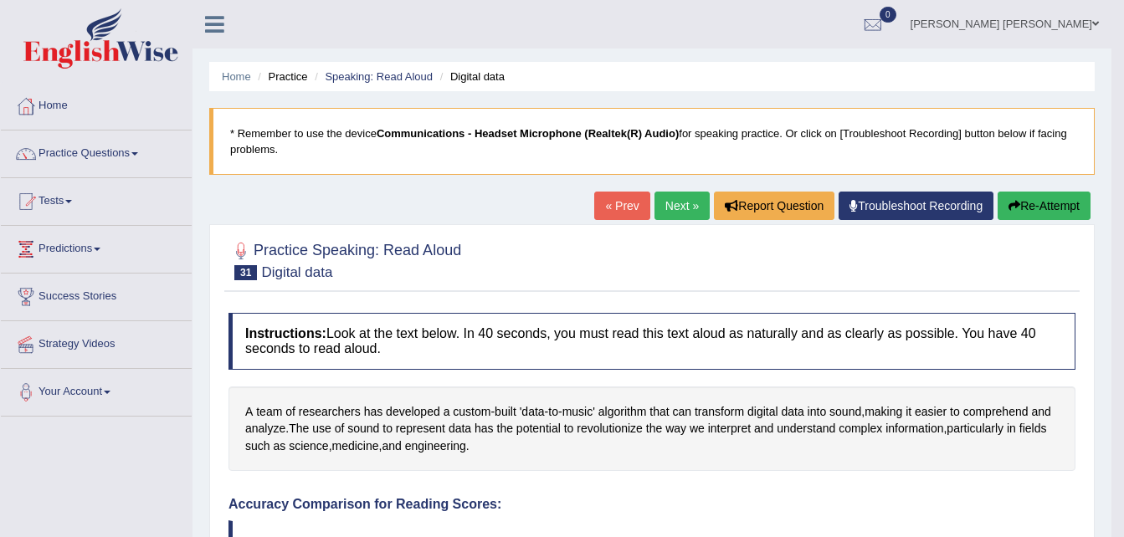
click at [660, 208] on link "Next »" at bounding box center [682, 206] width 55 height 28
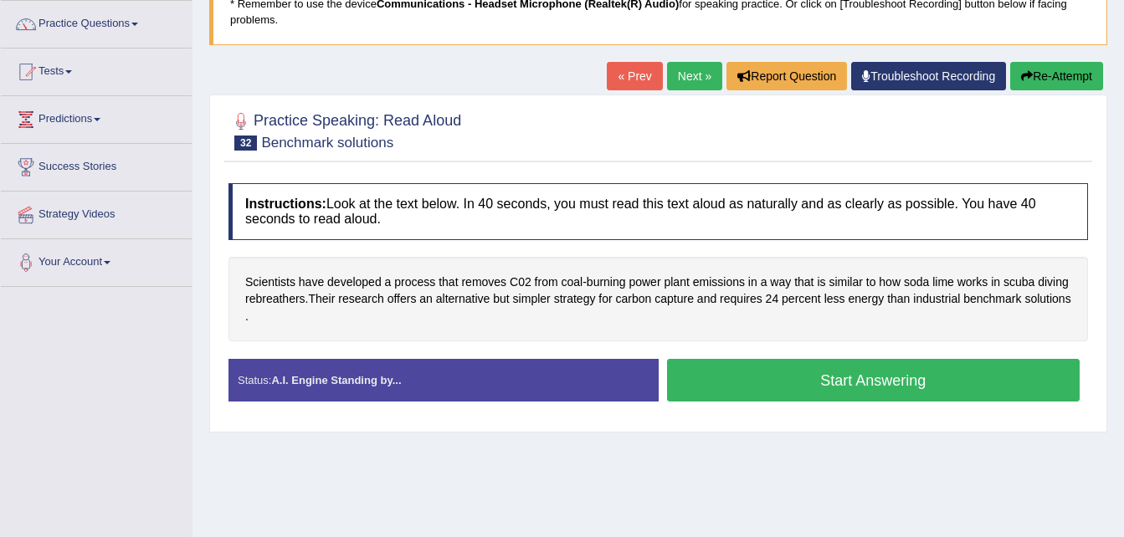
scroll to position [134, 0]
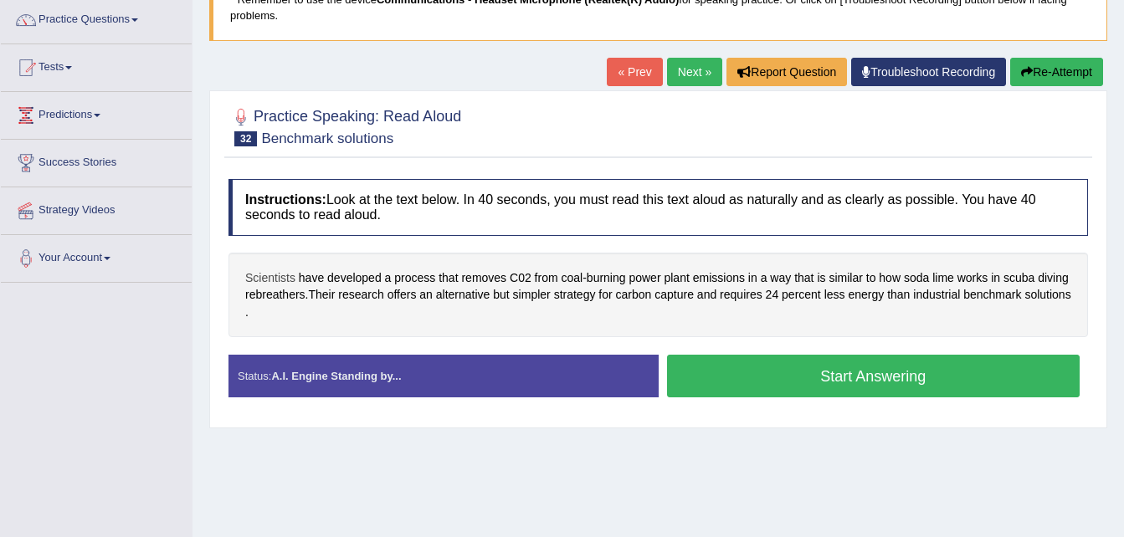
click at [271, 275] on span "Scientists" at bounding box center [270, 279] width 50 height 18
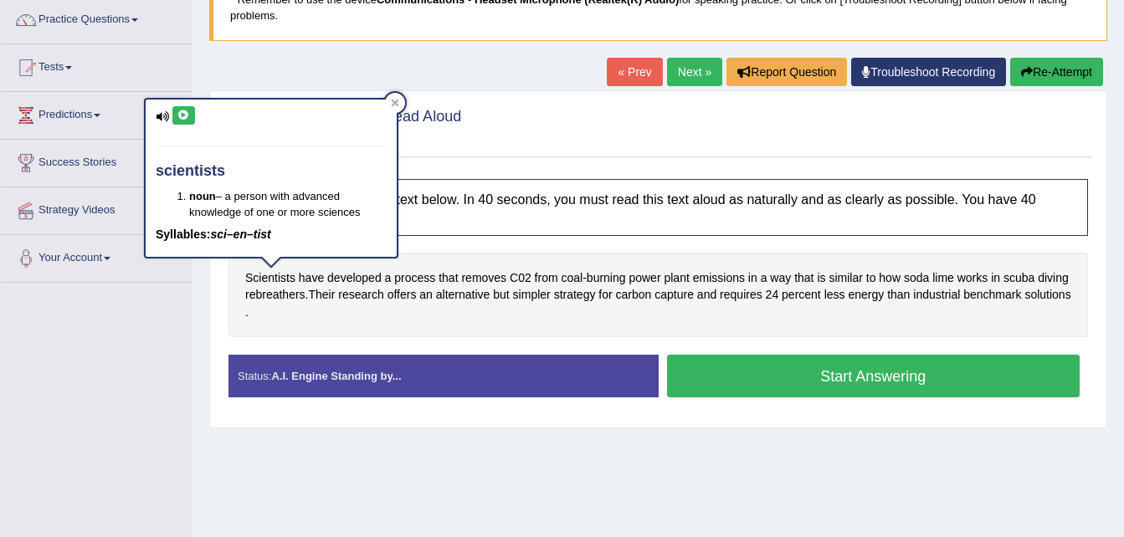
click at [182, 110] on icon at bounding box center [183, 115] width 13 height 10
click at [326, 353] on div "Instructions: Look at the text below. In 40 seconds, you must read this text al…" at bounding box center [658, 295] width 868 height 249
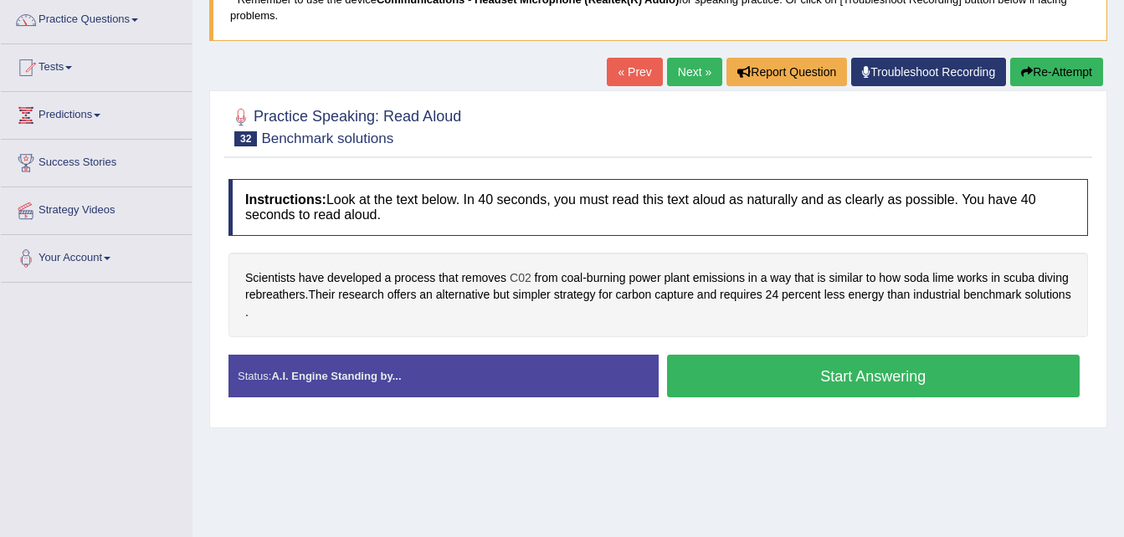
click at [518, 276] on span "C02" at bounding box center [521, 279] width 22 height 18
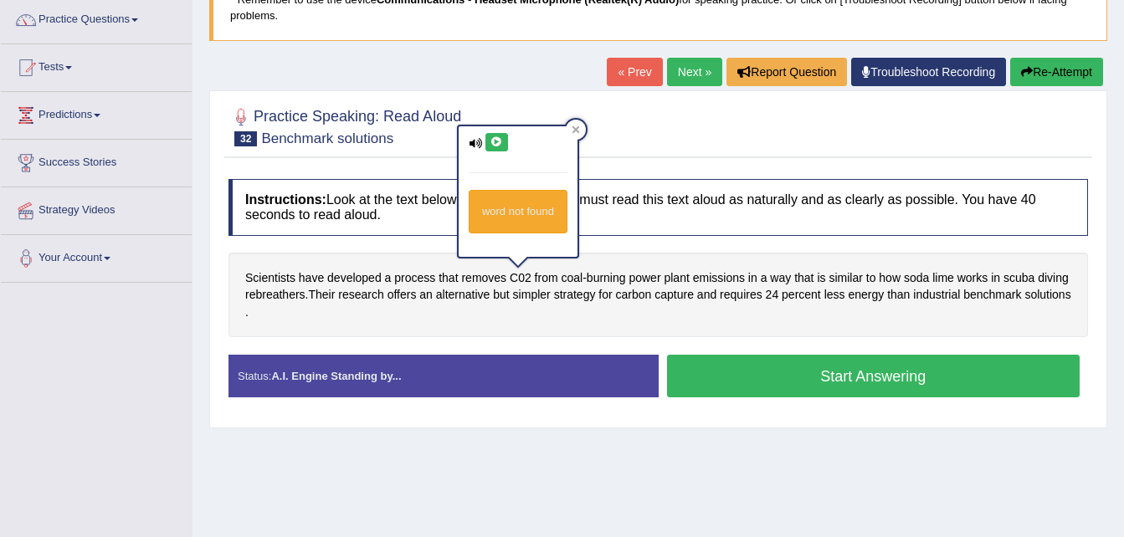
click at [493, 142] on icon at bounding box center [497, 142] width 13 height 10
click at [539, 311] on div "Scientists have developed a process that removes C02 from coal - burning power …" at bounding box center [659, 295] width 860 height 85
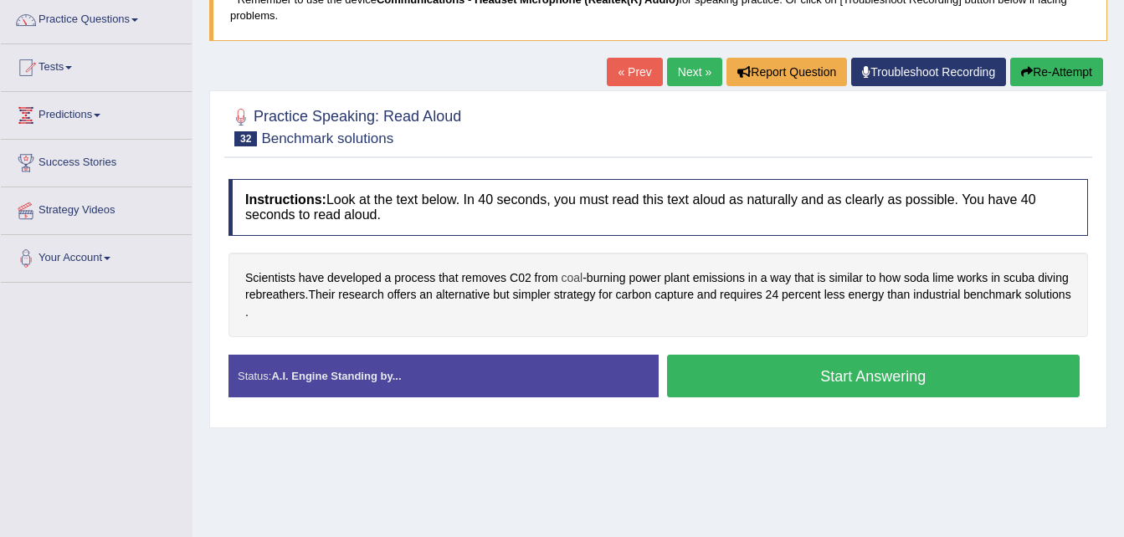
click at [579, 279] on span "coal" at bounding box center [572, 279] width 22 height 18
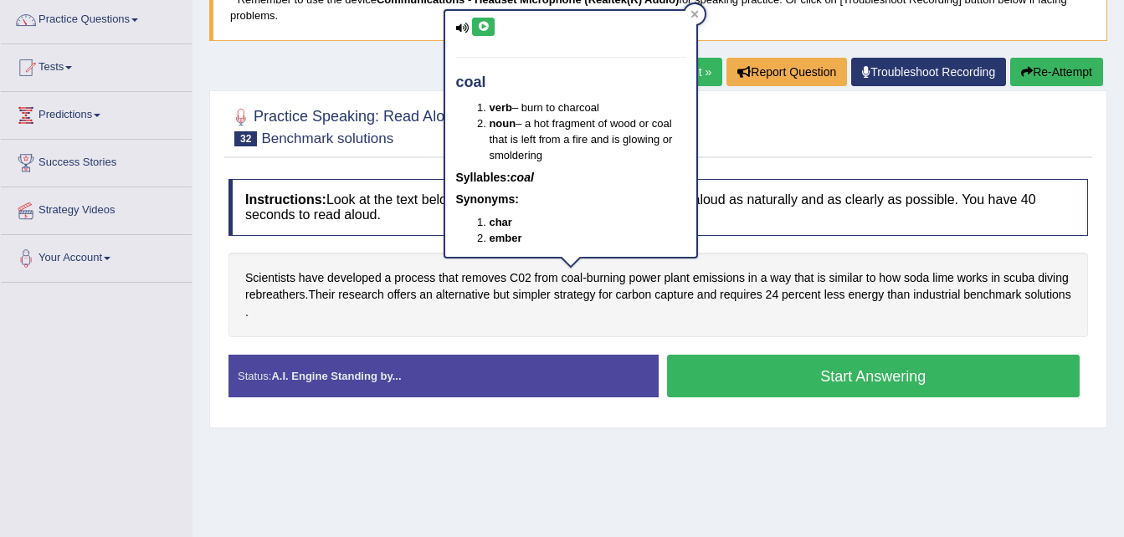
click at [484, 28] on icon at bounding box center [483, 27] width 13 height 10
click at [611, 282] on span "burning" at bounding box center [606, 279] width 39 height 18
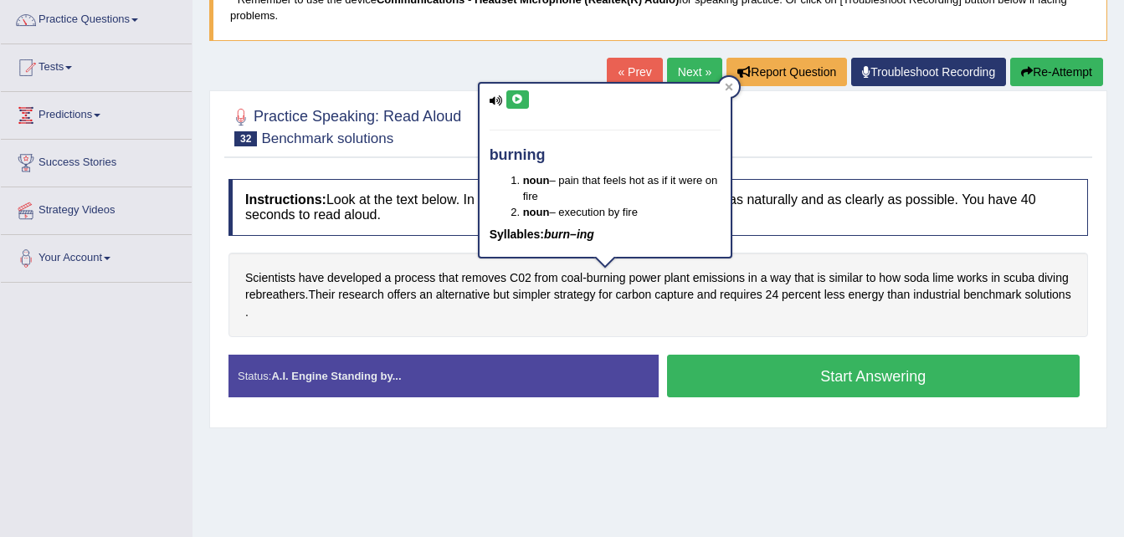
click at [516, 105] on button at bounding box center [517, 99] width 23 height 18
click at [580, 351] on div "Instructions: Look at the text below. In 40 seconds, you must read this text al…" at bounding box center [658, 295] width 868 height 249
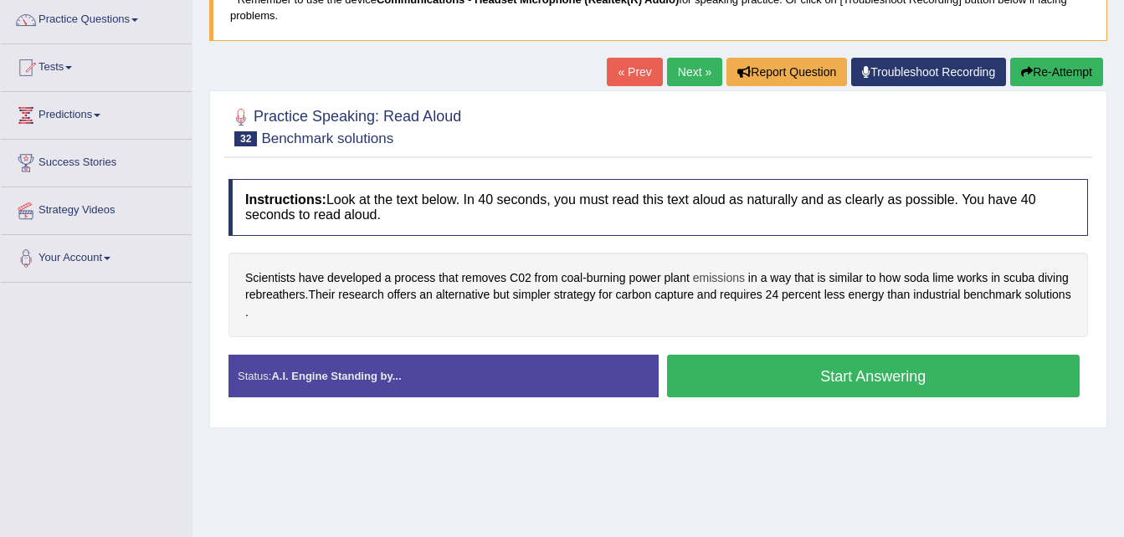
click at [712, 279] on span "emissions" at bounding box center [719, 279] width 52 height 18
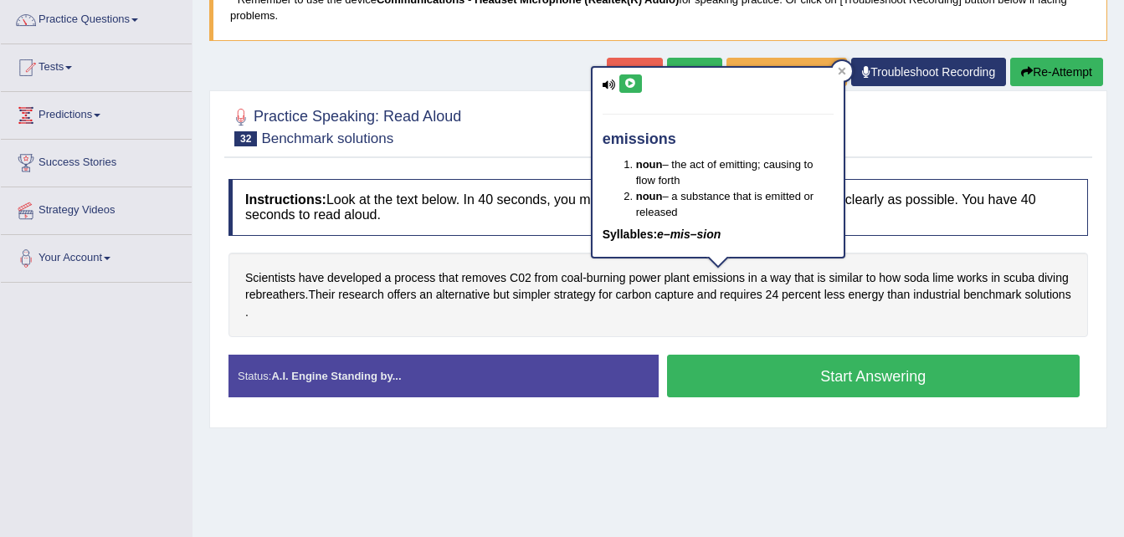
click at [630, 85] on icon at bounding box center [630, 84] width 13 height 10
click at [691, 316] on div "Scientists have developed a process that removes C02 from coal - burning power …" at bounding box center [659, 295] width 860 height 85
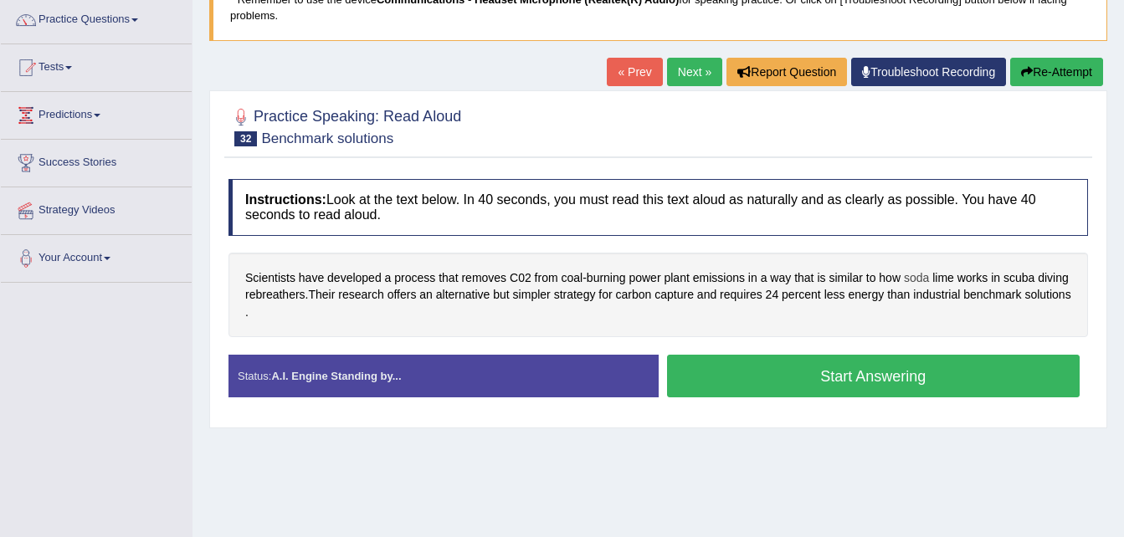
click at [913, 278] on span "soda" at bounding box center [916, 279] width 25 height 18
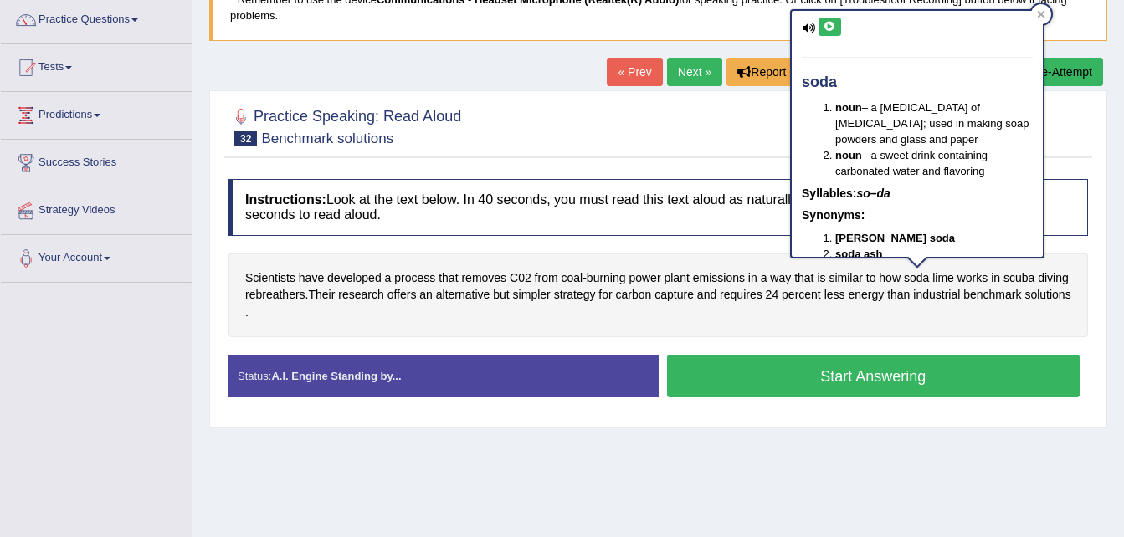
click at [832, 23] on icon at bounding box center [830, 27] width 13 height 10
click at [878, 321] on div "Scientists have developed a process that removes C02 from coal - burning power …" at bounding box center [659, 295] width 860 height 85
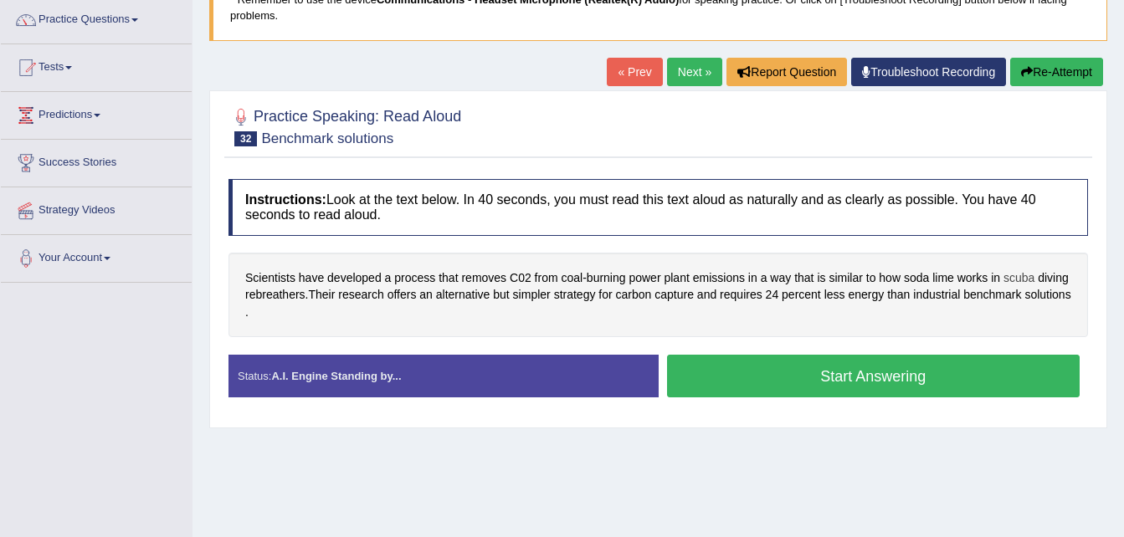
click at [1026, 278] on span "scuba" at bounding box center [1019, 279] width 31 height 18
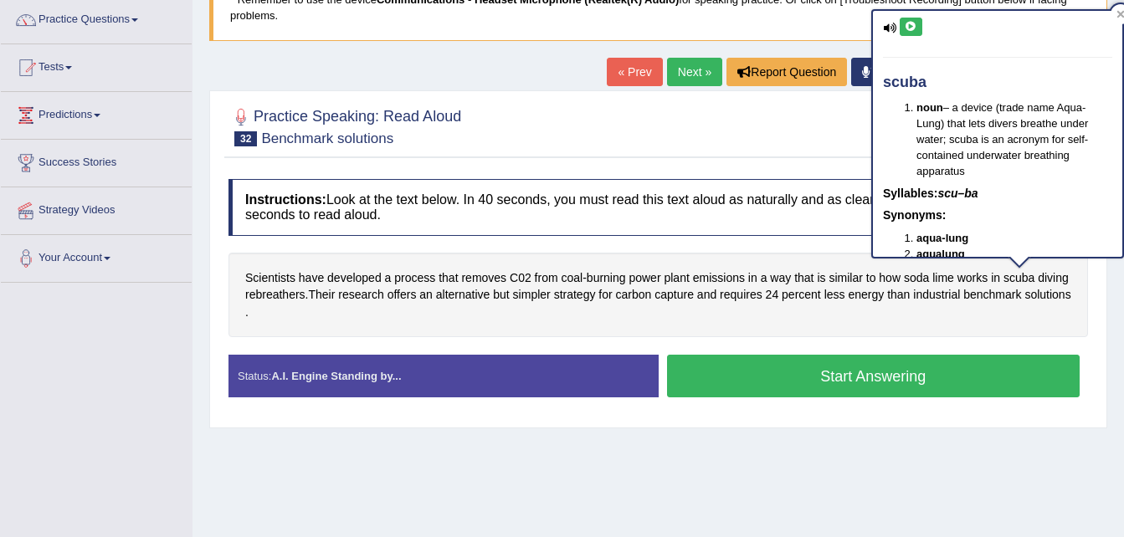
click at [909, 27] on icon at bounding box center [911, 27] width 13 height 10
click at [1063, 280] on span "diving" at bounding box center [1053, 279] width 31 height 18
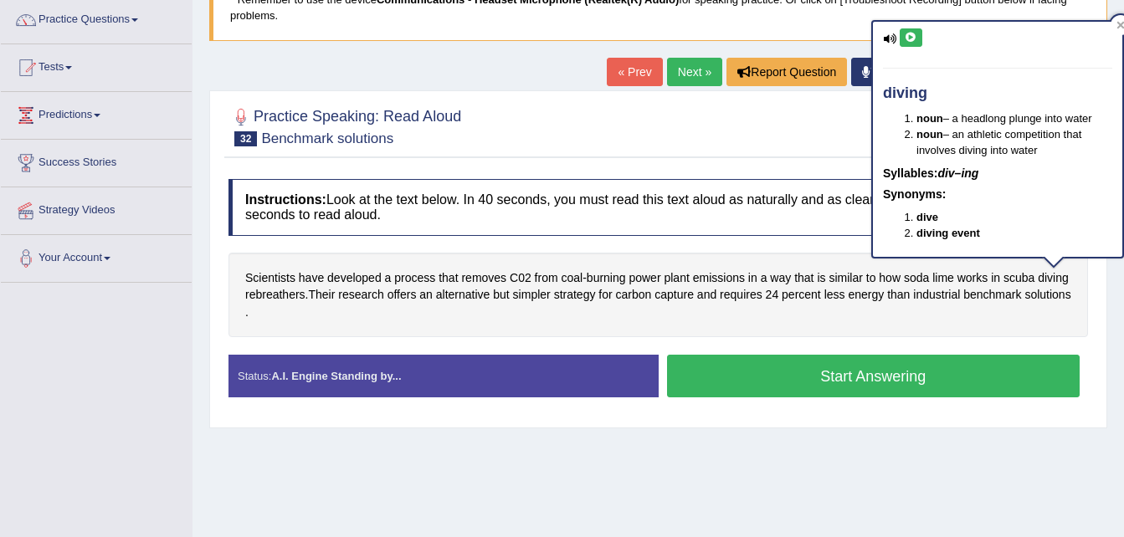
click at [912, 42] on icon at bounding box center [911, 38] width 13 height 10
click at [275, 295] on span "rebreathers" at bounding box center [275, 295] width 60 height 18
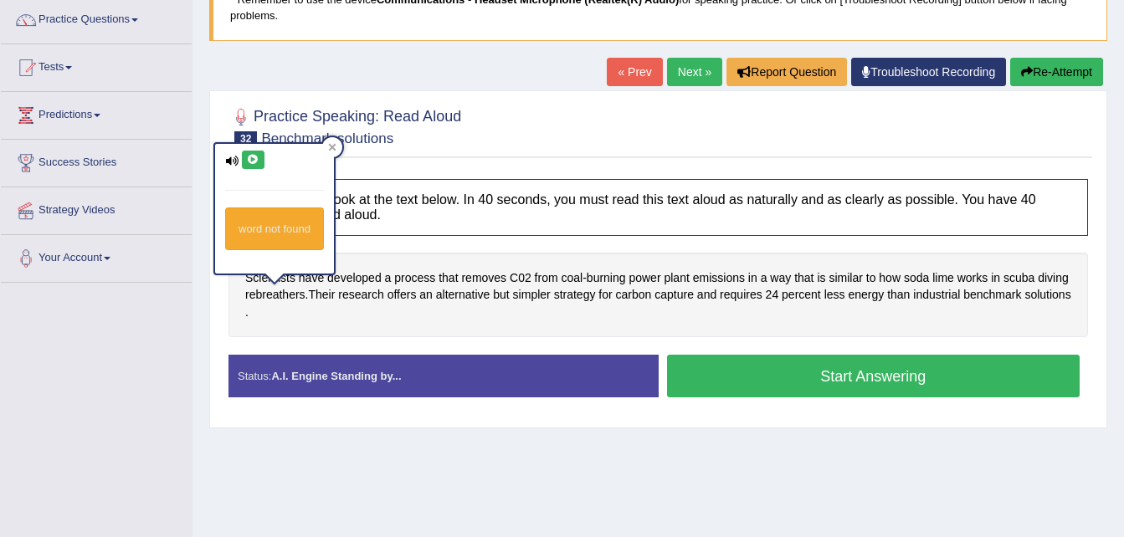
click at [250, 166] on button at bounding box center [253, 160] width 23 height 18
click at [1052, 275] on span "diving" at bounding box center [1053, 279] width 31 height 18
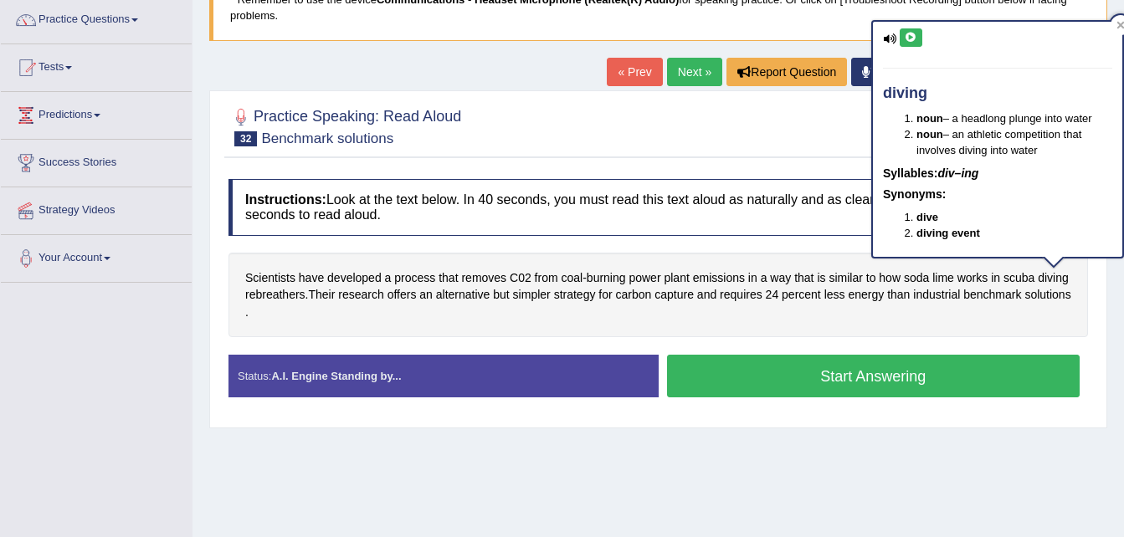
click at [906, 37] on icon at bounding box center [911, 38] width 13 height 10
click at [779, 299] on span "24" at bounding box center [772, 295] width 13 height 18
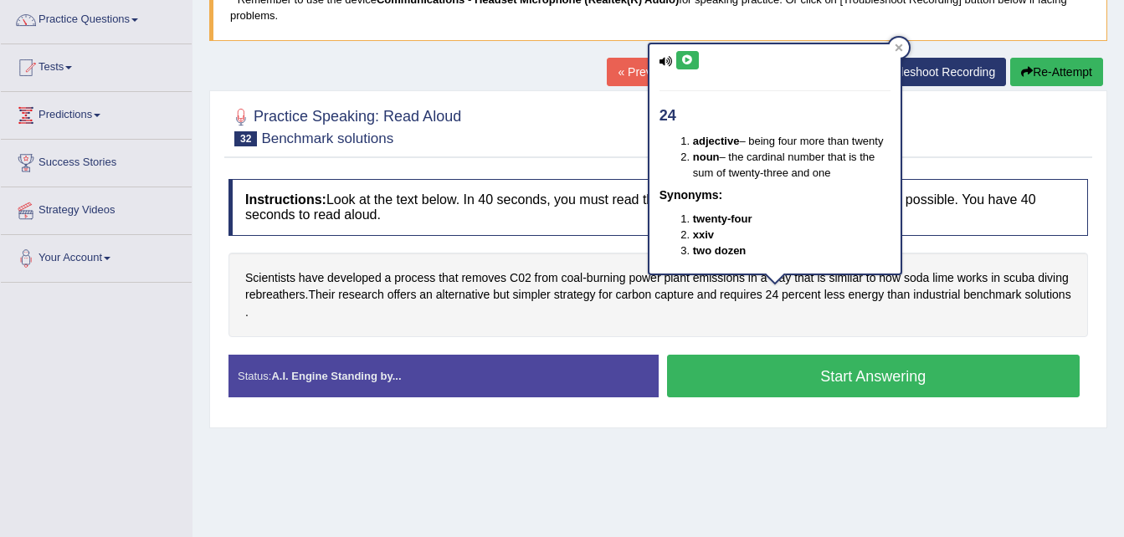
click at [689, 59] on icon at bounding box center [687, 60] width 13 height 10
click at [924, 298] on span "industrial" at bounding box center [936, 295] width 47 height 18
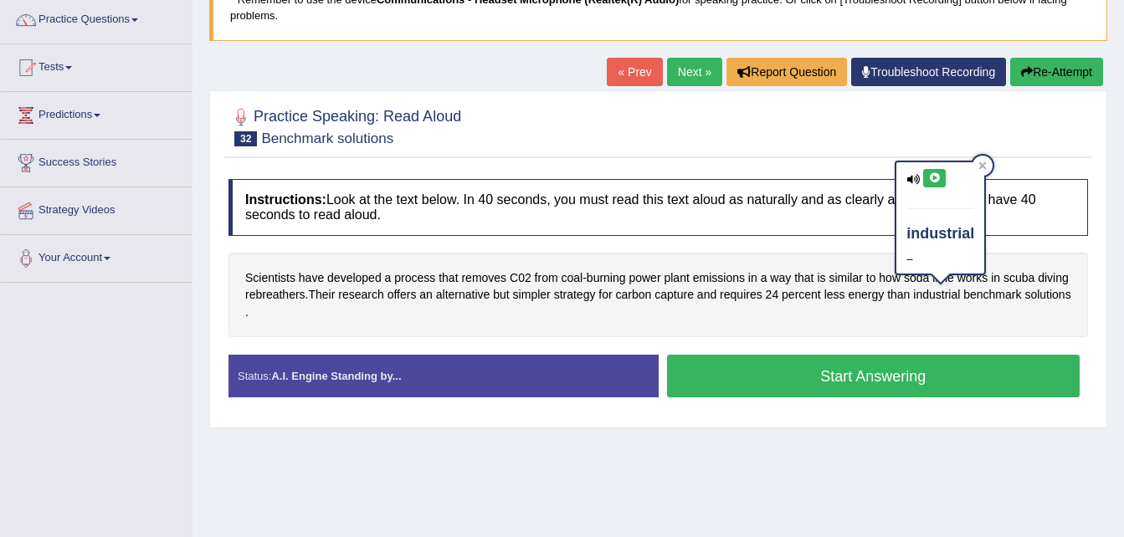
click at [933, 177] on icon at bounding box center [934, 178] width 13 height 10
click at [994, 294] on span "benchmark" at bounding box center [992, 295] width 58 height 18
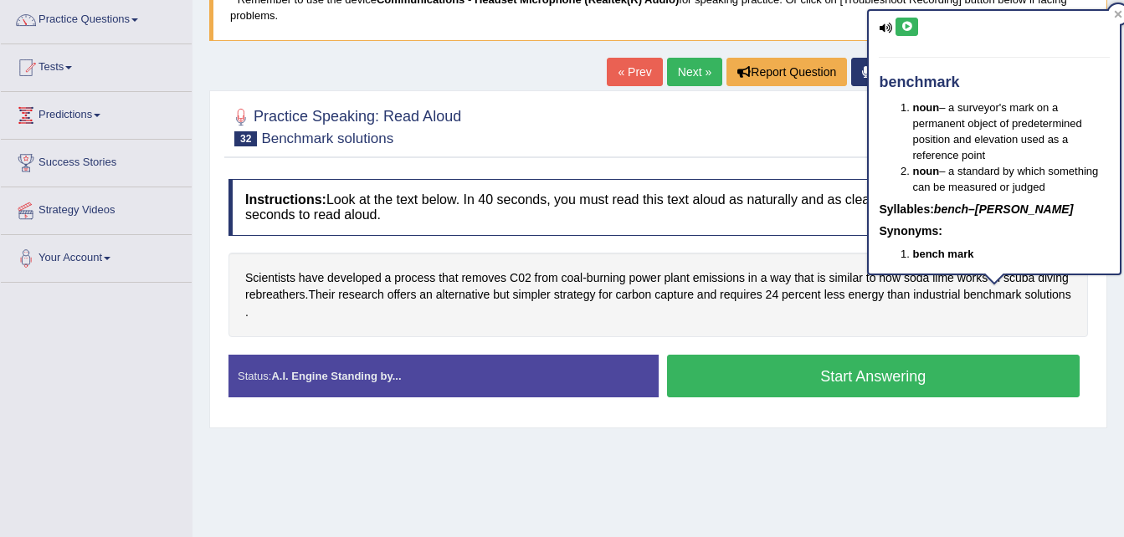
click at [907, 25] on icon at bounding box center [907, 27] width 13 height 10
click at [1025, 304] on span "solutions" at bounding box center [1048, 295] width 46 height 18
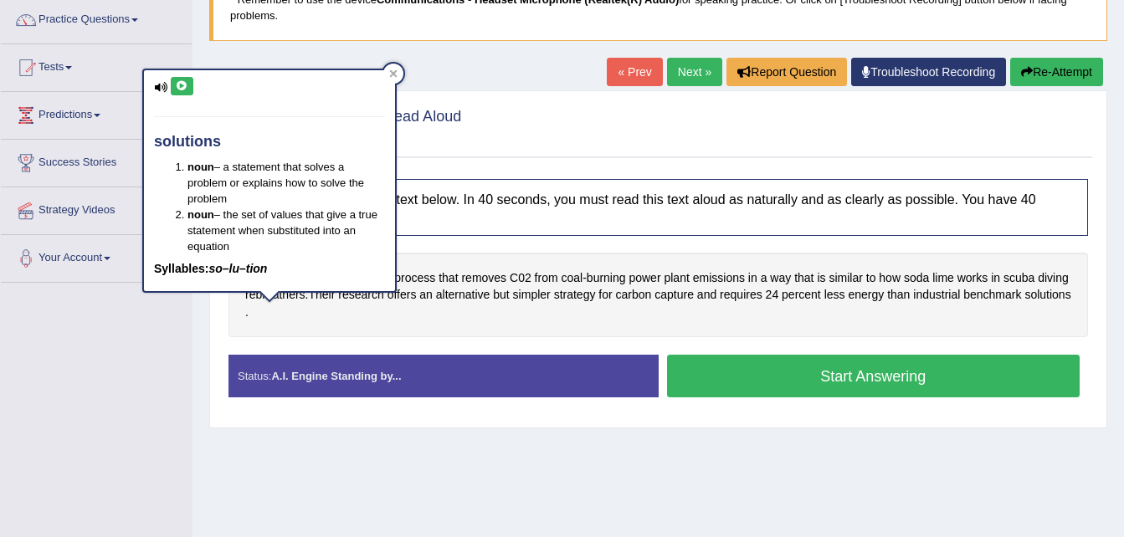
click at [182, 86] on icon at bounding box center [182, 86] width 13 height 10
click at [393, 74] on icon at bounding box center [394, 73] width 8 height 8
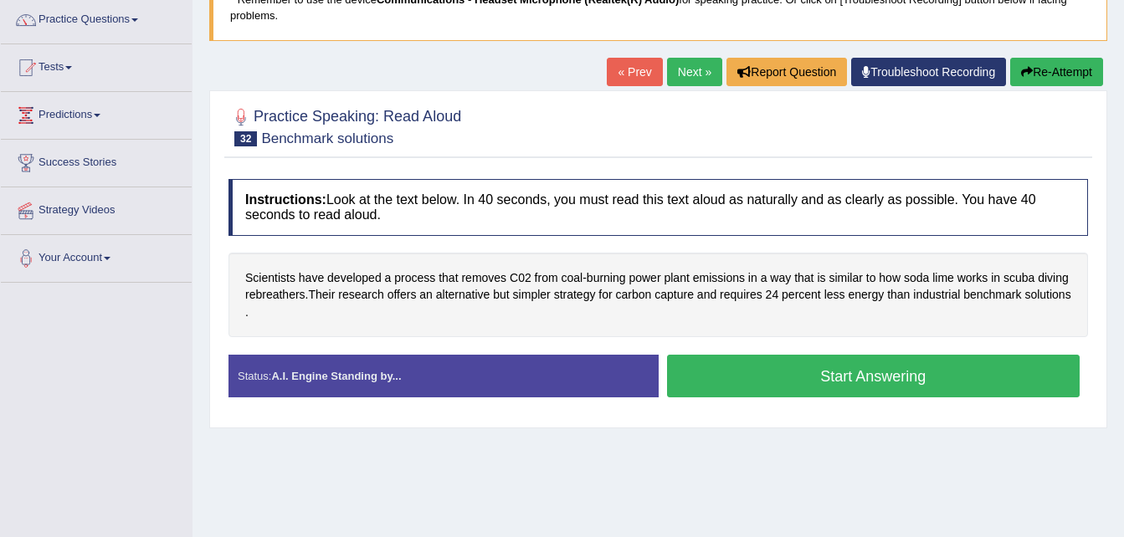
click at [817, 375] on button "Start Answering" at bounding box center [873, 376] width 413 height 43
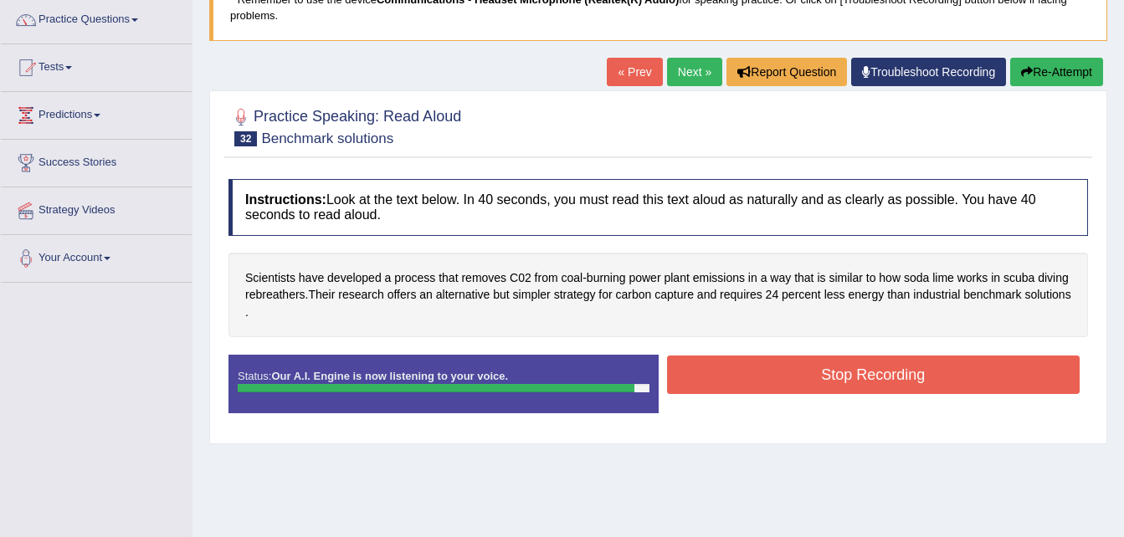
click at [817, 375] on button "Stop Recording" at bounding box center [873, 375] width 413 height 39
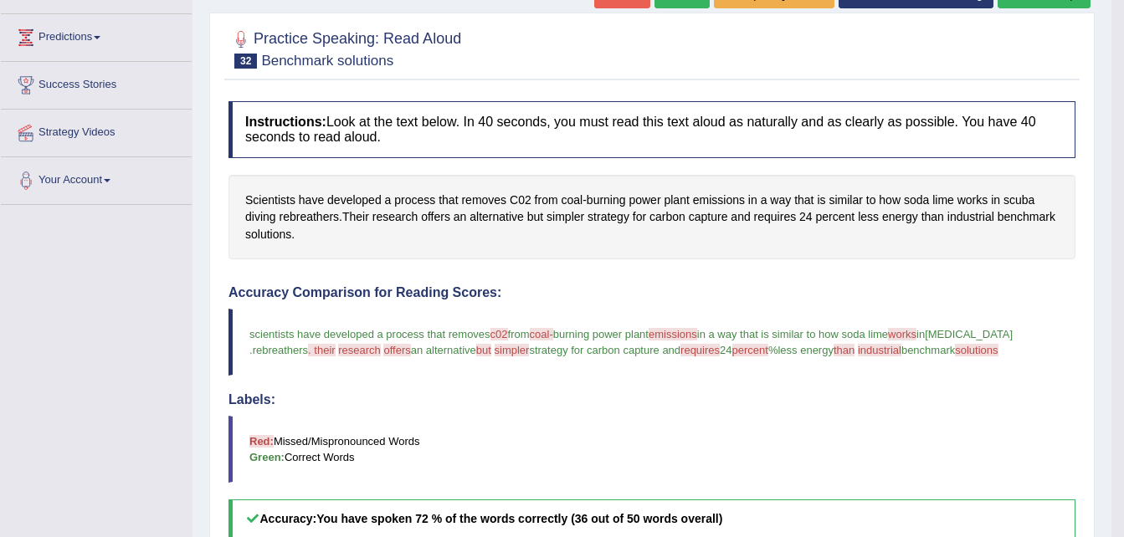
scroll to position [122, 0]
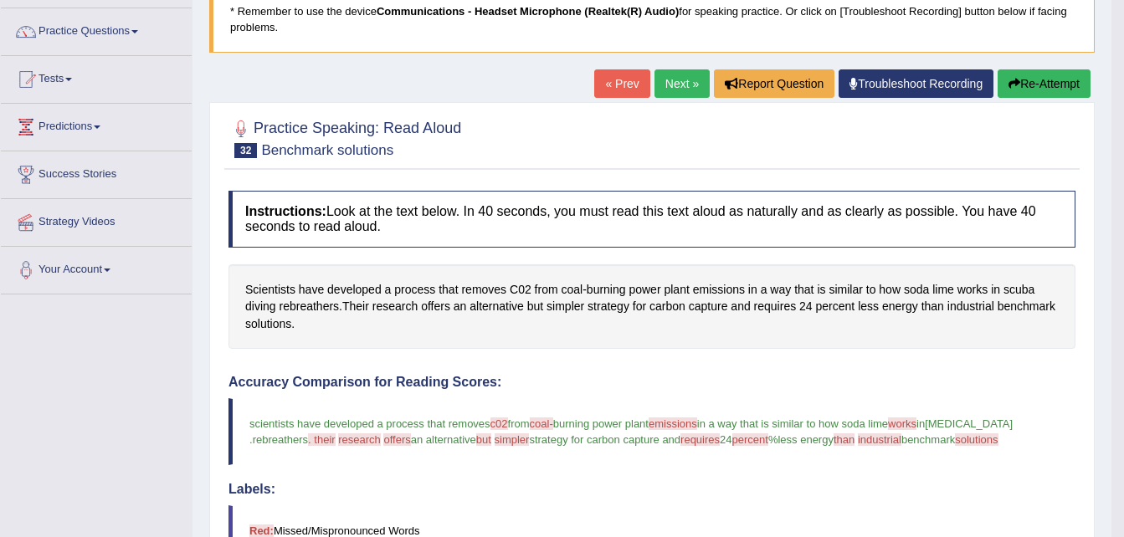
click at [675, 86] on link "Next »" at bounding box center [682, 83] width 55 height 28
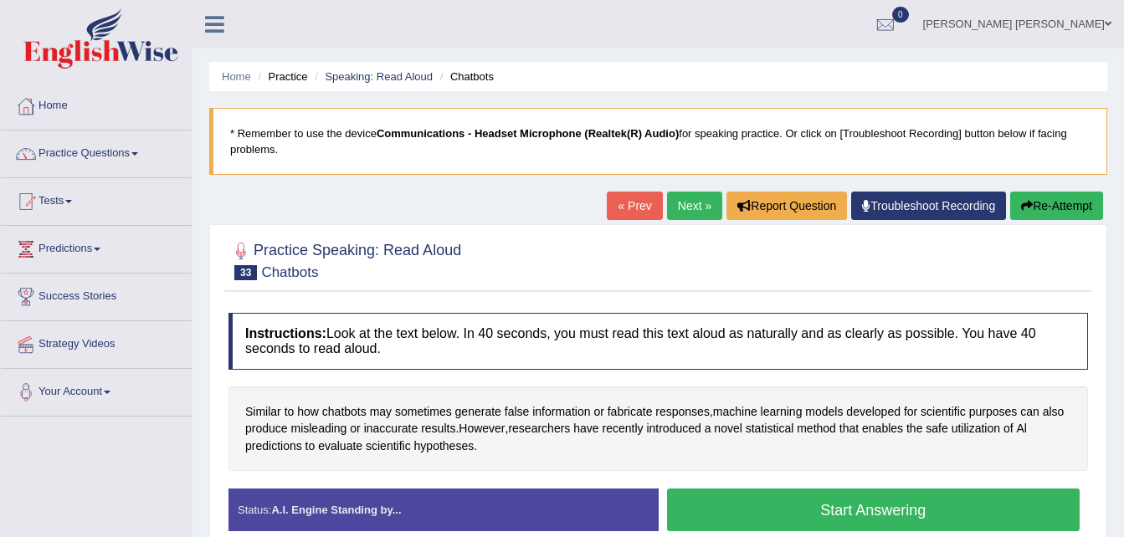
click at [912, 518] on button "Start Answering" at bounding box center [873, 510] width 413 height 43
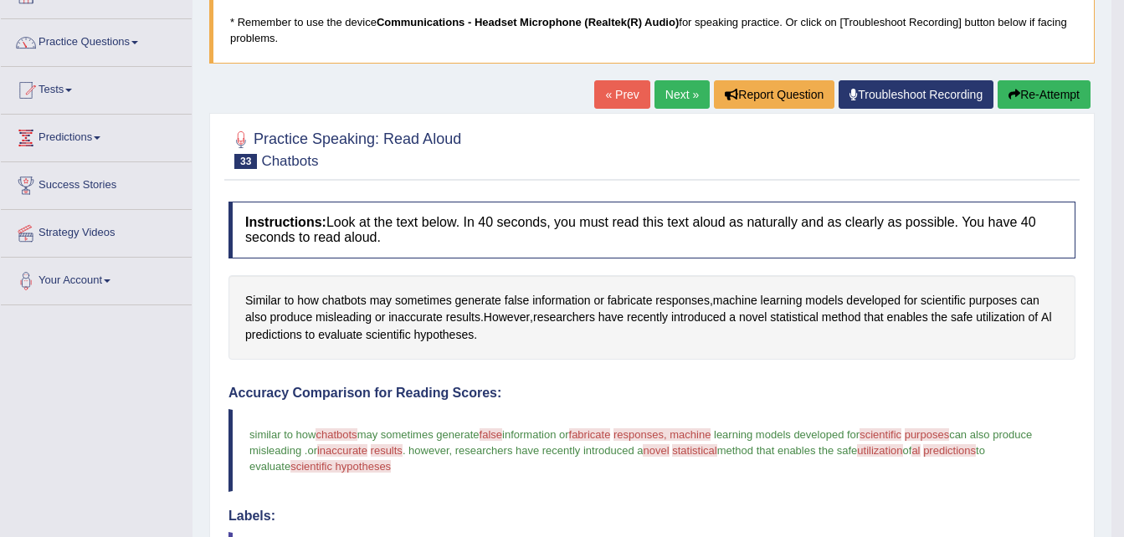
scroll to position [90, 0]
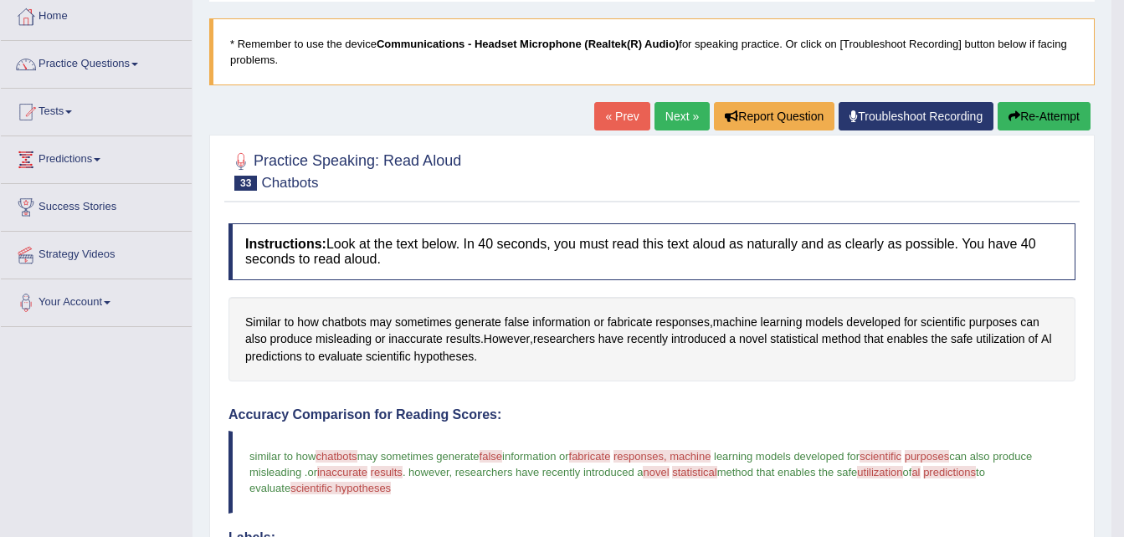
click at [674, 116] on link "Next »" at bounding box center [682, 116] width 55 height 28
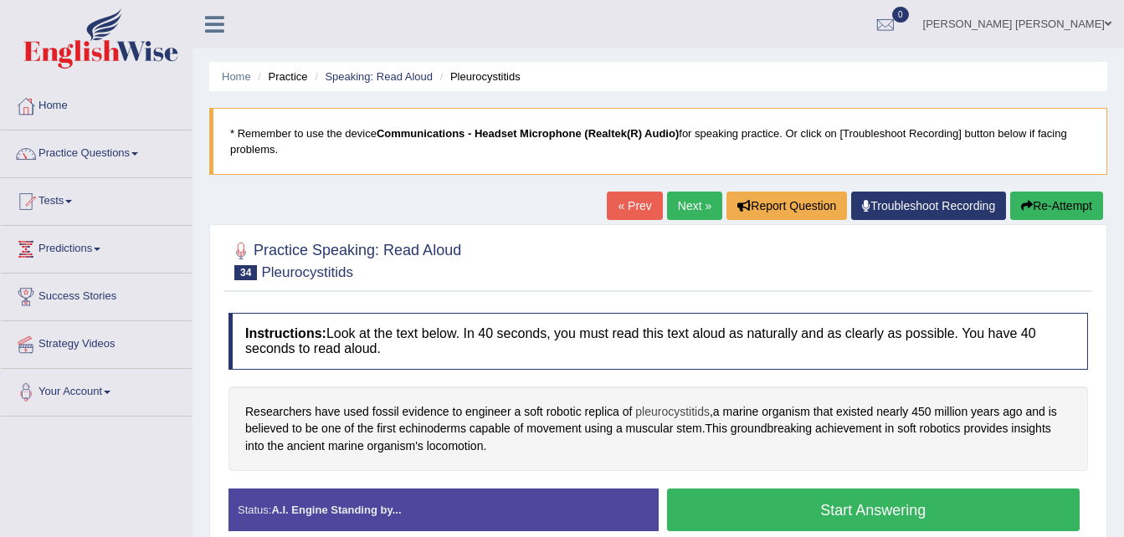
click at [681, 412] on span "pleurocystitids" at bounding box center [672, 412] width 74 height 18
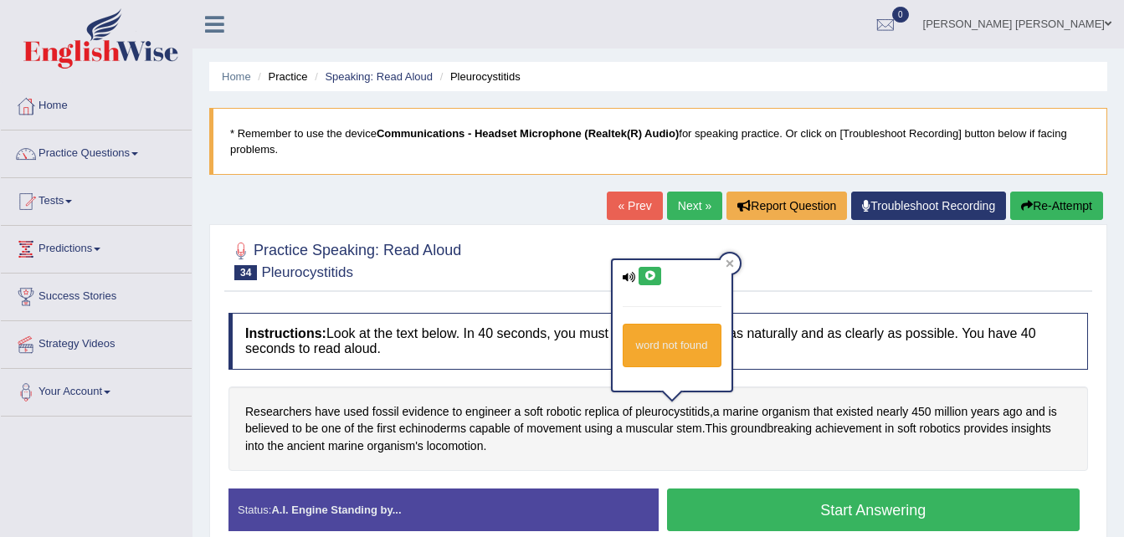
click at [650, 278] on icon at bounding box center [650, 276] width 13 height 10
click at [859, 408] on span "existed" at bounding box center [854, 412] width 37 height 18
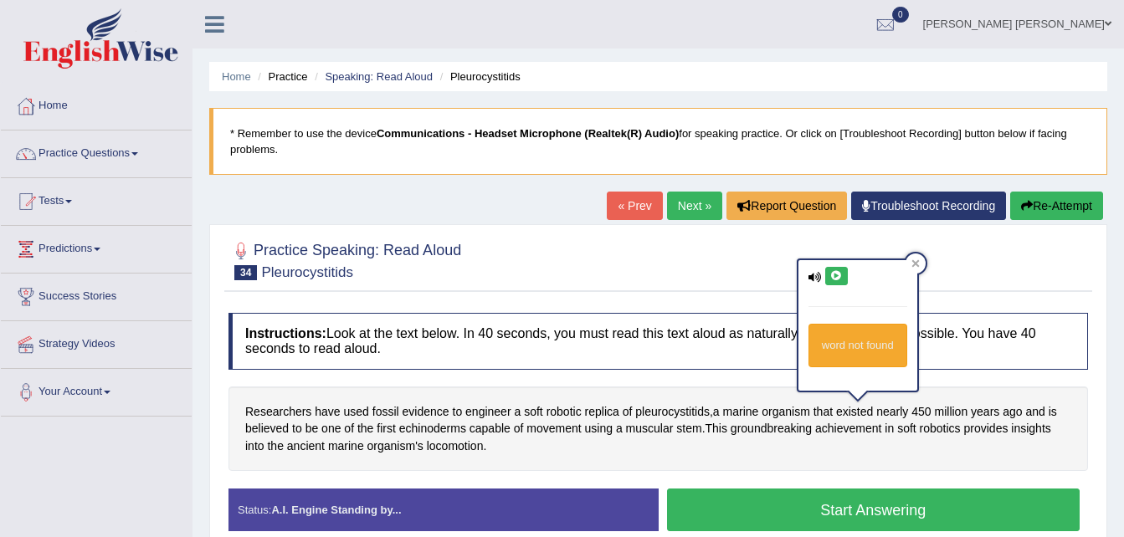
click at [831, 271] on icon at bounding box center [836, 276] width 13 height 10
click at [922, 411] on span "450" at bounding box center [921, 412] width 19 height 18
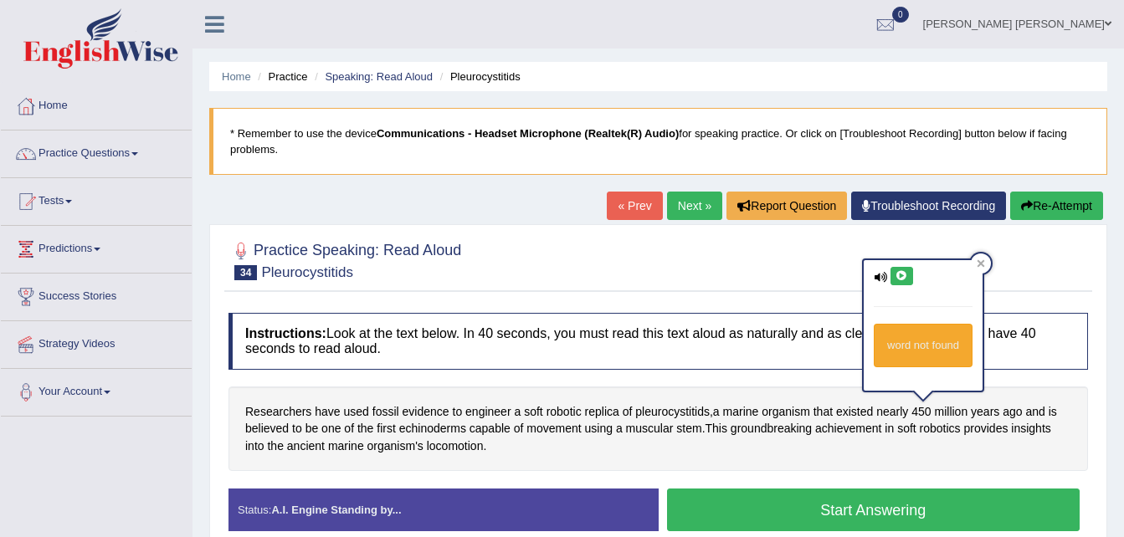
click at [901, 275] on icon at bounding box center [902, 276] width 13 height 10
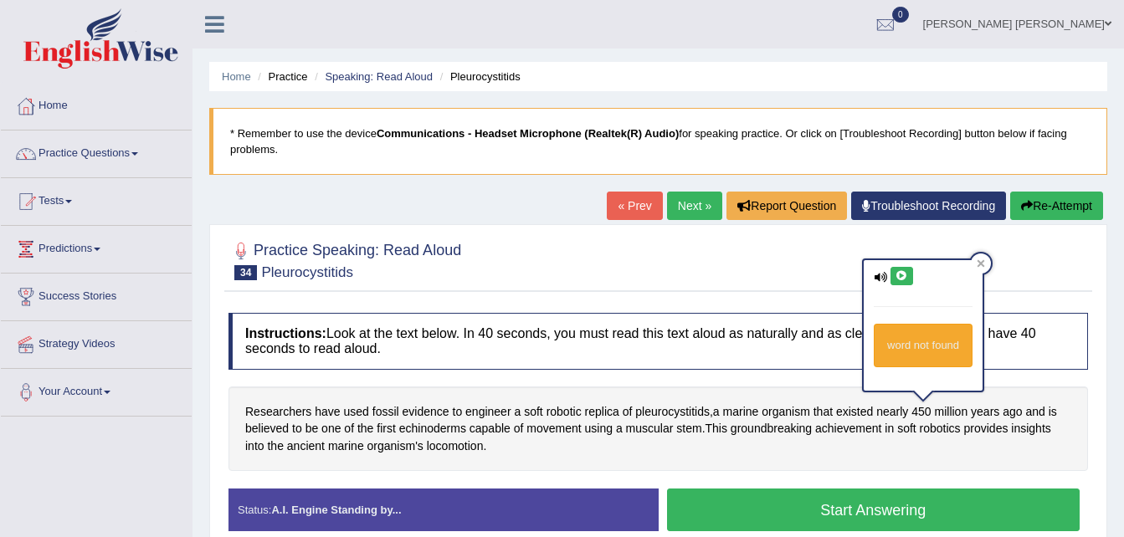
click at [989, 464] on div "Researchers have used fossil evidence to engineer a soft robotic replica of ple…" at bounding box center [659, 429] width 860 height 85
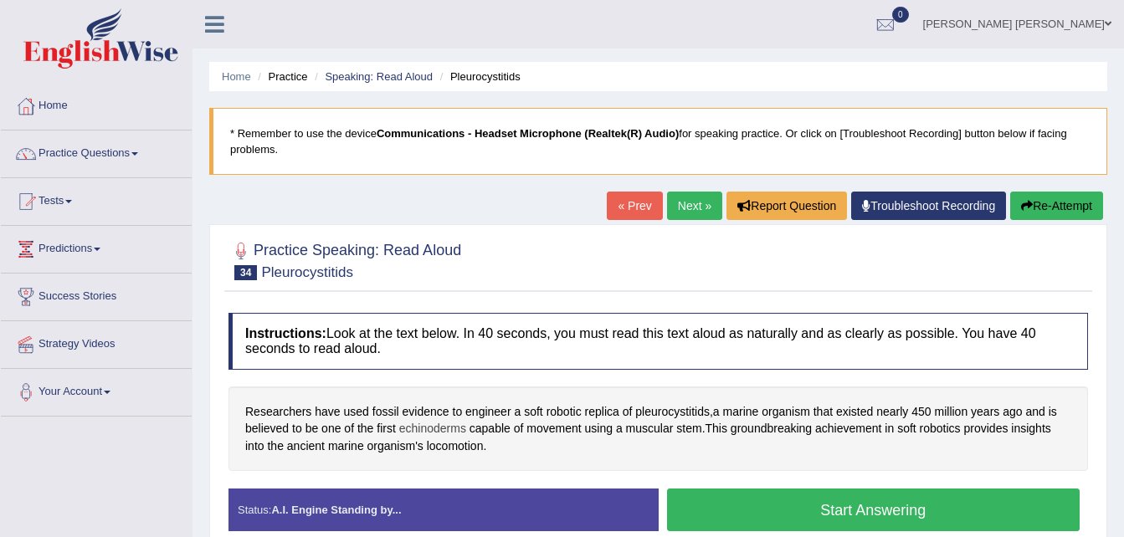
click at [430, 424] on span "echinoderms" at bounding box center [432, 429] width 67 height 18
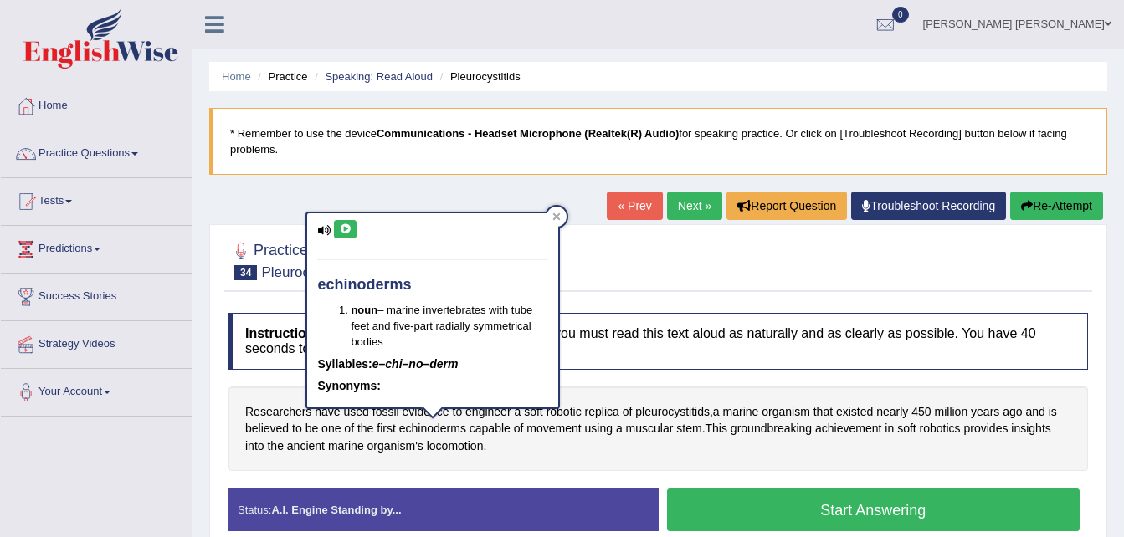
click at [344, 232] on icon at bounding box center [345, 229] width 13 height 10
click at [691, 430] on span "stem" at bounding box center [688, 429] width 25 height 18
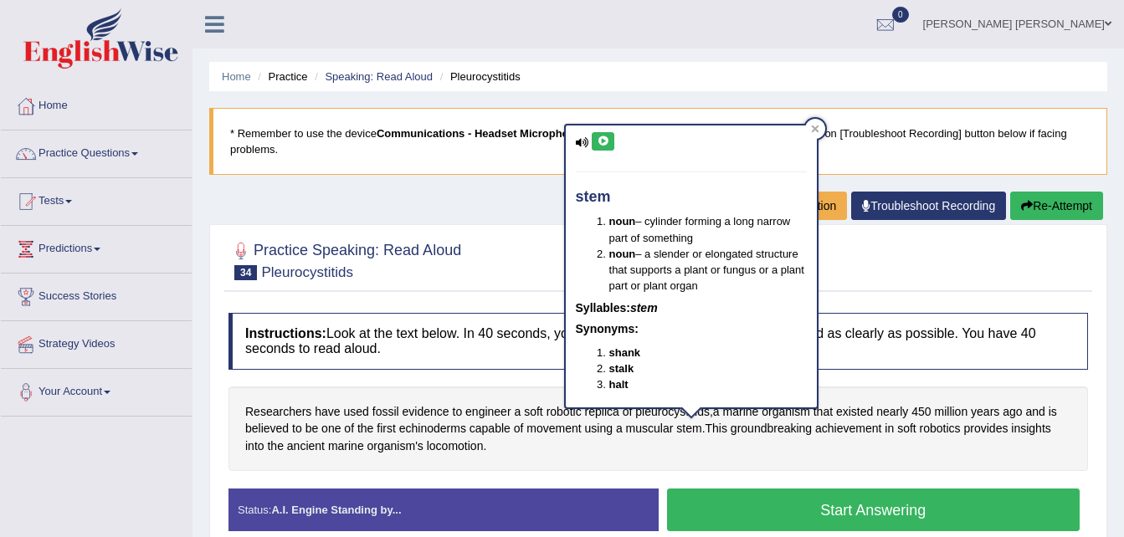
click at [601, 148] on button at bounding box center [603, 141] width 23 height 18
click at [947, 433] on span "robotics" at bounding box center [940, 429] width 41 height 18
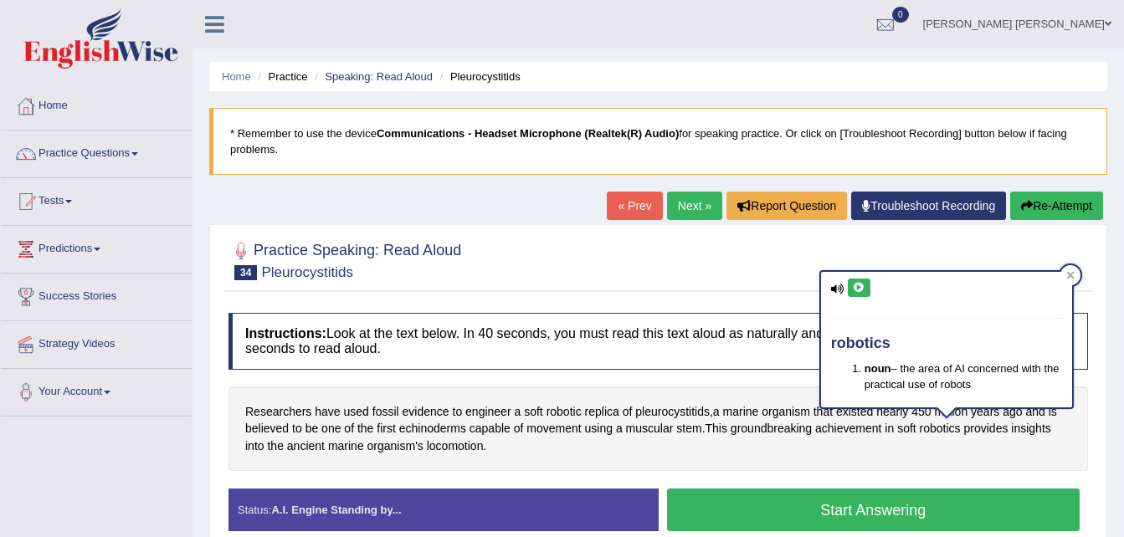
click at [851, 284] on button at bounding box center [859, 288] width 23 height 18
click at [1035, 425] on span "insights" at bounding box center [1030, 429] width 39 height 18
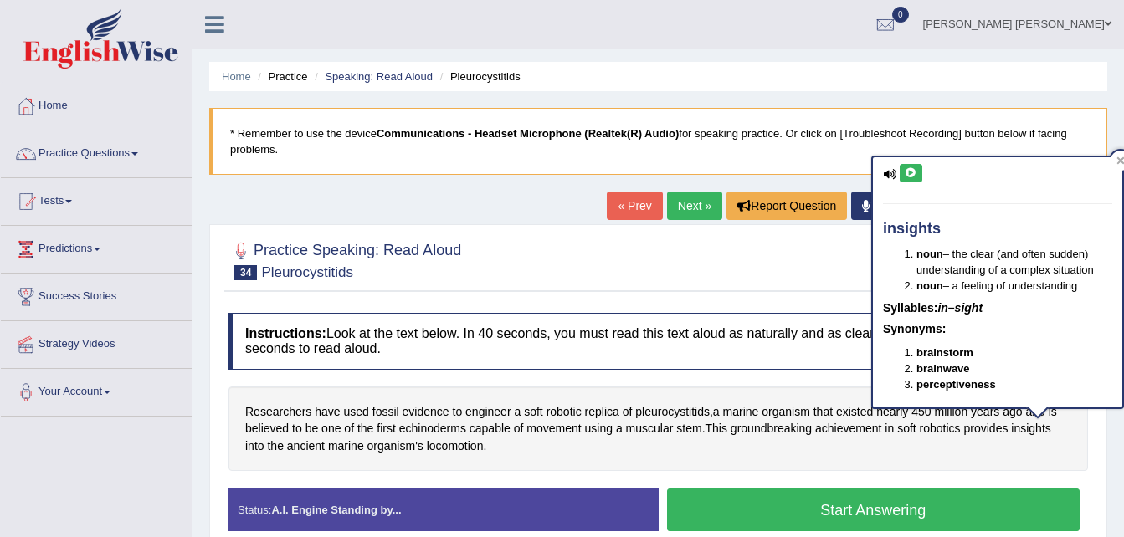
click at [906, 175] on icon at bounding box center [911, 173] width 13 height 10
click at [312, 447] on span "ancient" at bounding box center [306, 447] width 38 height 18
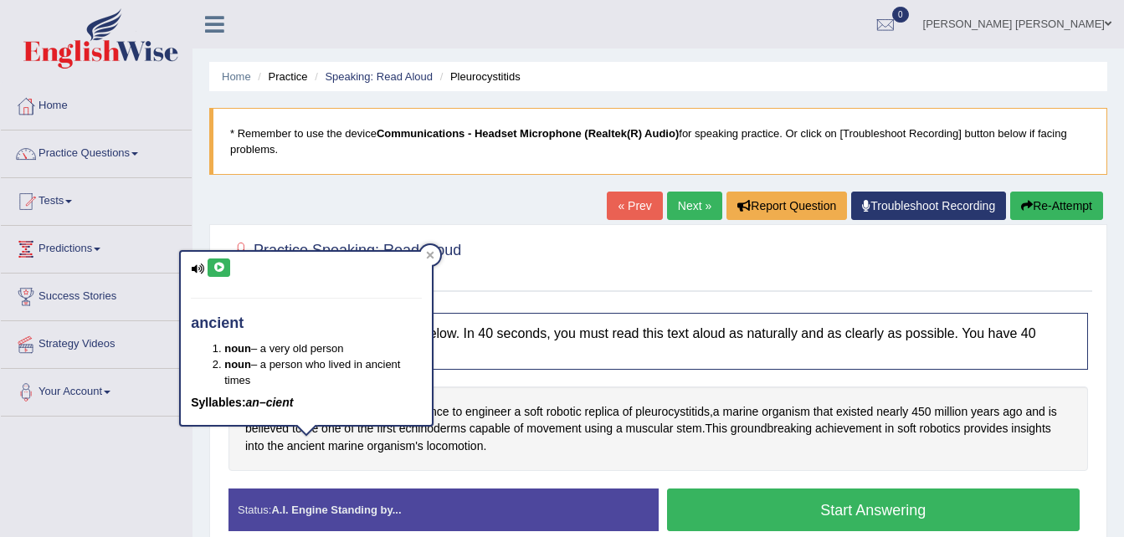
click at [213, 266] on icon at bounding box center [219, 268] width 13 height 10
click at [349, 446] on span "marine" at bounding box center [346, 447] width 36 height 18
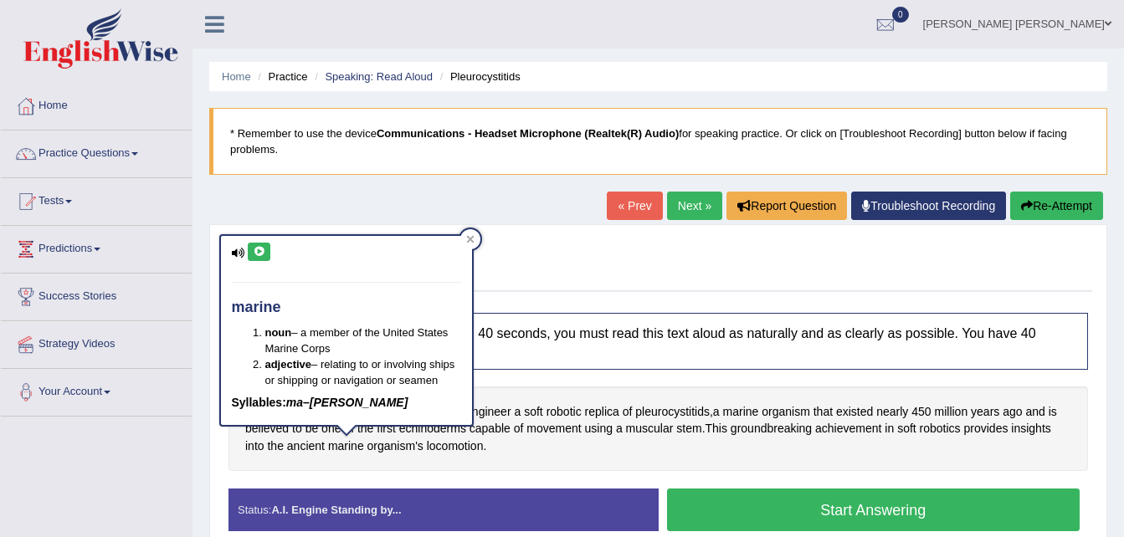
click at [258, 253] on icon at bounding box center [259, 252] width 13 height 10
click at [392, 444] on span "organism's" at bounding box center [395, 447] width 56 height 18
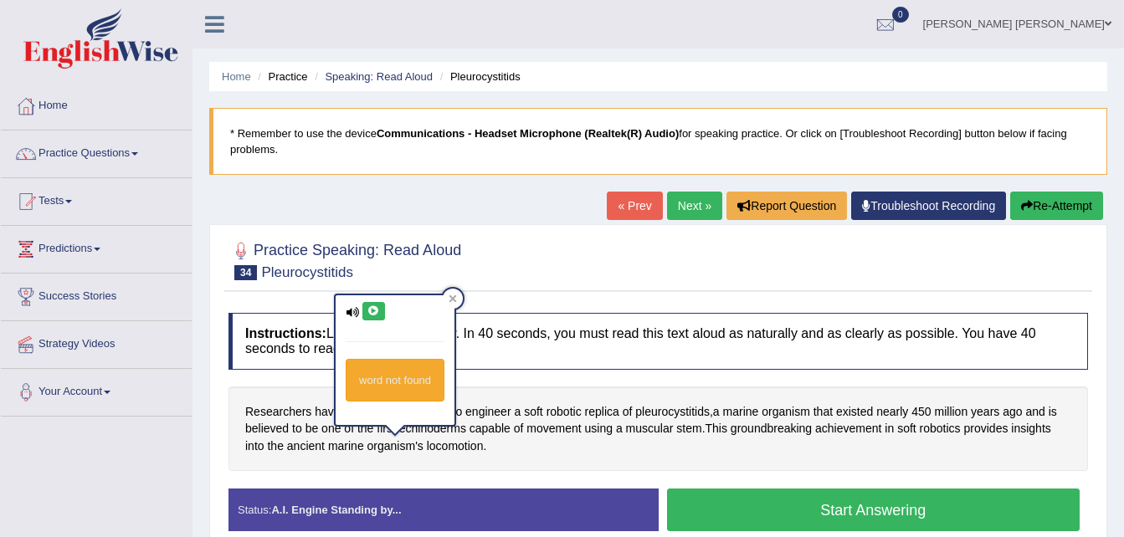
click at [376, 309] on icon at bounding box center [373, 311] width 13 height 10
click at [372, 315] on icon at bounding box center [373, 311] width 13 height 10
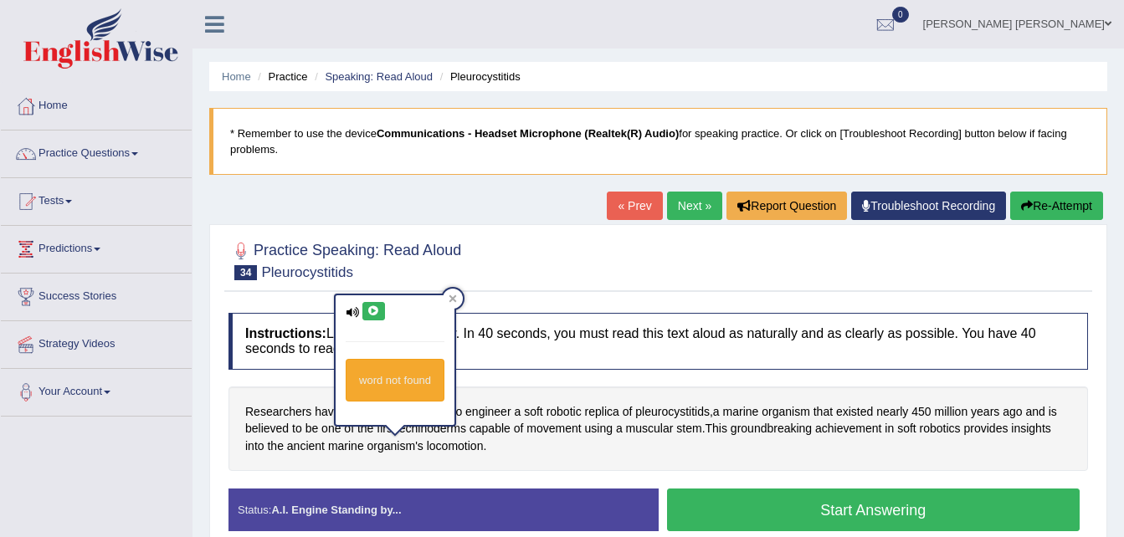
click at [372, 315] on icon at bounding box center [373, 311] width 13 height 10
drag, startPoint x: 372, startPoint y: 315, endPoint x: 369, endPoint y: 301, distance: 13.6
click at [369, 302] on button at bounding box center [373, 311] width 23 height 18
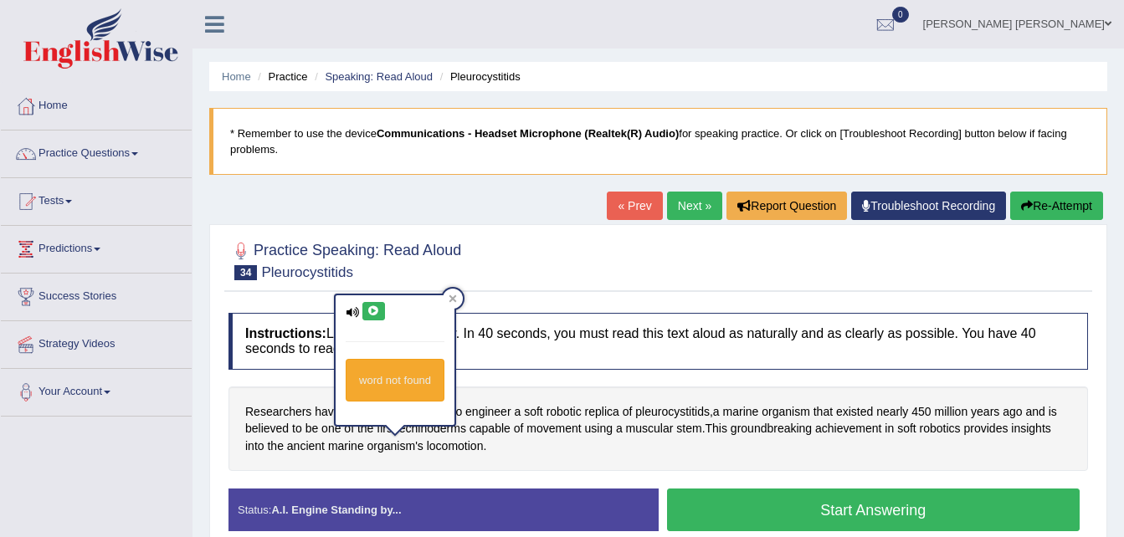
click at [369, 302] on button at bounding box center [373, 311] width 23 height 18
drag, startPoint x: 369, startPoint y: 301, endPoint x: 370, endPoint y: 318, distance: 16.8
click at [370, 318] on button at bounding box center [373, 311] width 23 height 18
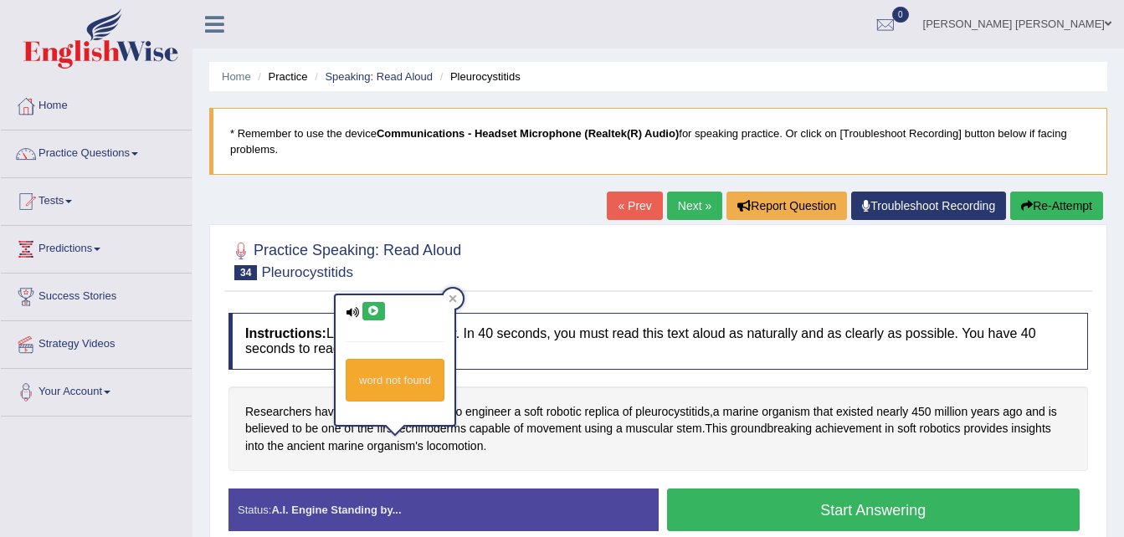
click at [370, 318] on button at bounding box center [373, 311] width 23 height 18
click at [370, 312] on button at bounding box center [373, 311] width 23 height 18
click at [370, 312] on icon at bounding box center [373, 311] width 13 height 10
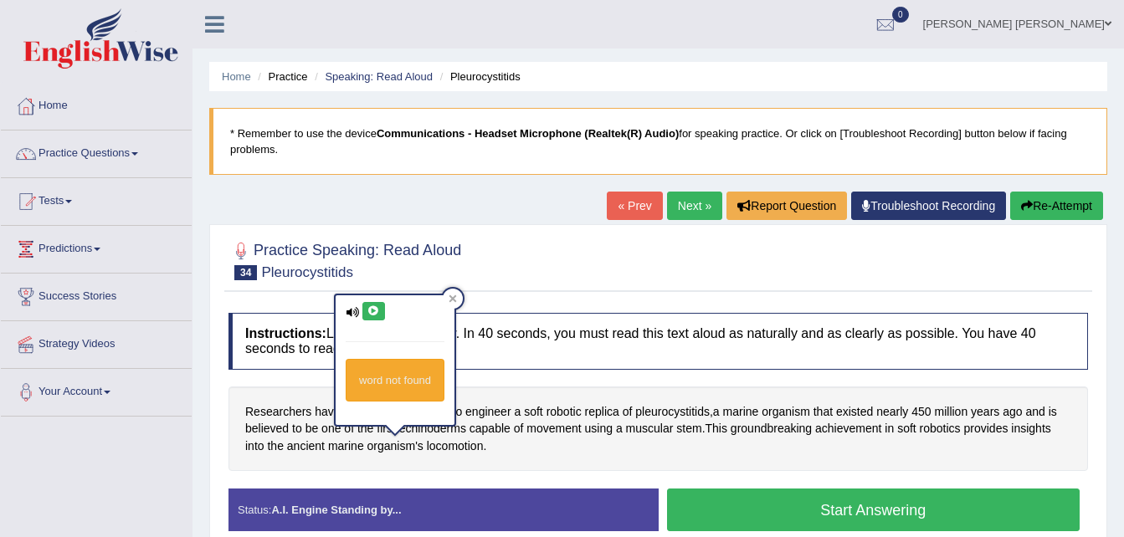
click at [370, 312] on icon at bounding box center [373, 311] width 13 height 10
click at [348, 314] on icon at bounding box center [352, 312] width 13 height 11
drag, startPoint x: 348, startPoint y: 314, endPoint x: 378, endPoint y: 314, distance: 29.3
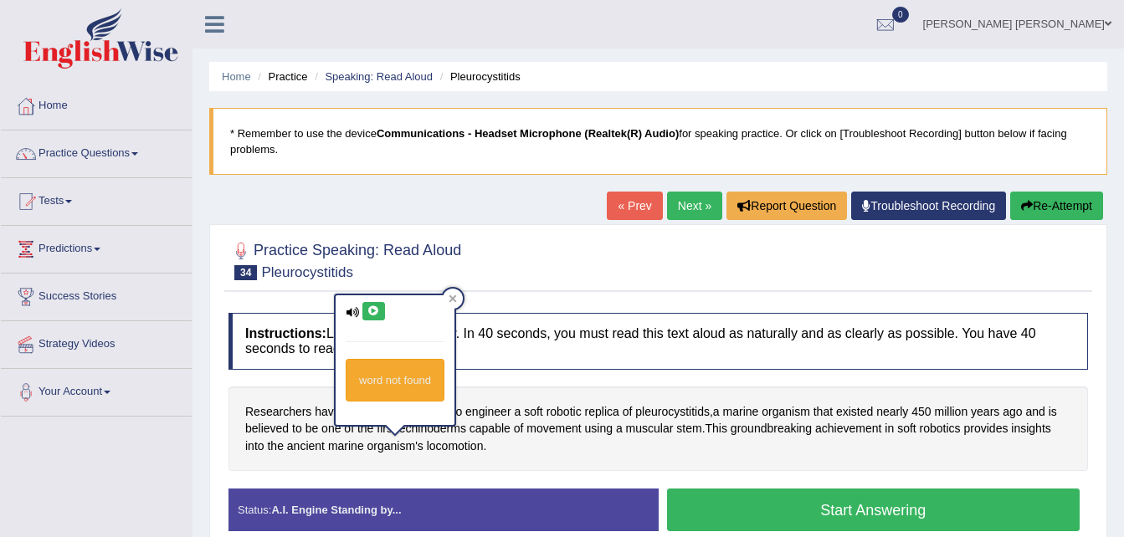
click at [378, 314] on div "word not found" at bounding box center [395, 360] width 119 height 130
click at [378, 314] on icon at bounding box center [373, 311] width 13 height 10
click at [453, 437] on div "word not found" at bounding box center [395, 366] width 122 height 144
click at [454, 446] on span "locomotion" at bounding box center [455, 447] width 57 height 18
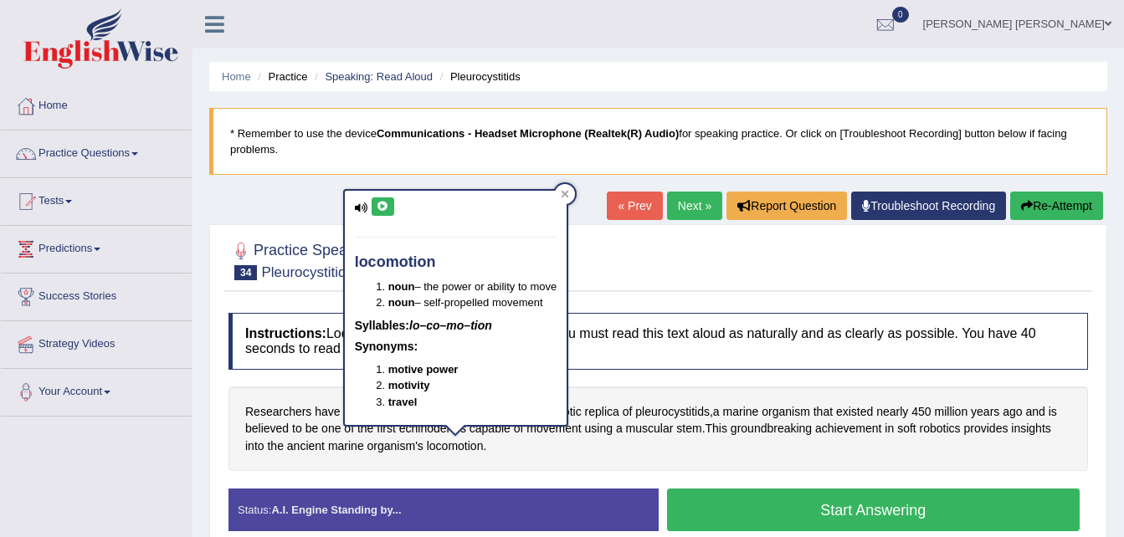
click at [383, 205] on icon at bounding box center [383, 207] width 13 height 10
click at [398, 448] on span "organism's" at bounding box center [395, 447] width 56 height 18
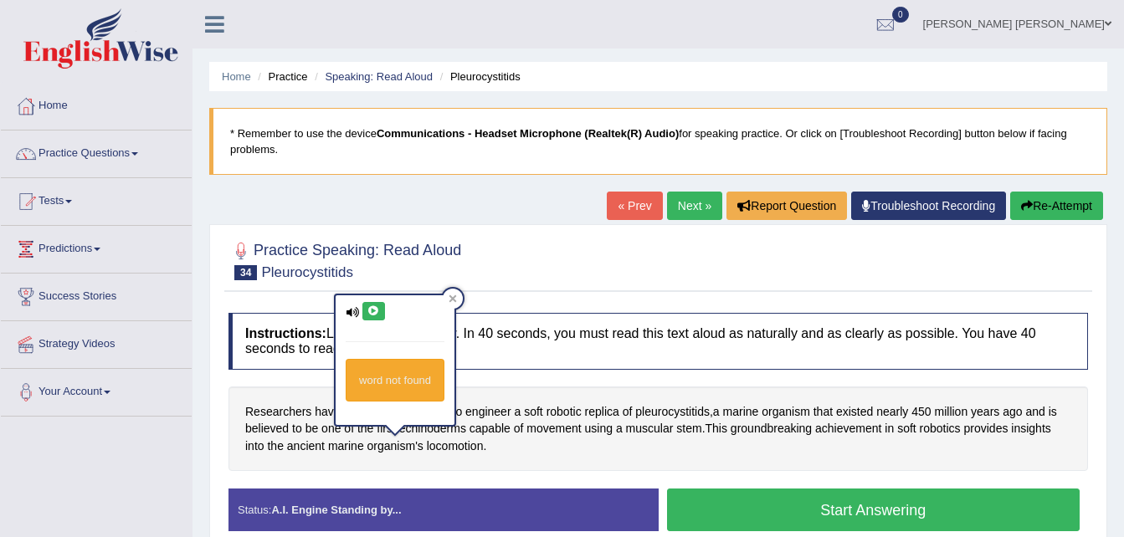
click at [372, 311] on icon at bounding box center [373, 311] width 13 height 10
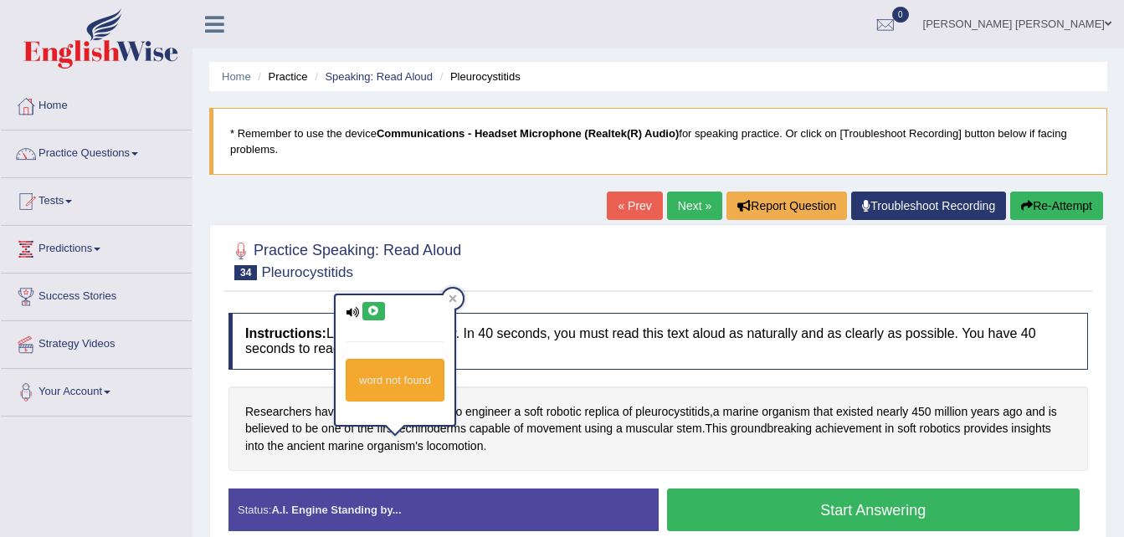
click at [372, 311] on icon at bounding box center [373, 311] width 13 height 10
click at [520, 492] on div "Status: A.I. Engine Standing by..." at bounding box center [444, 510] width 430 height 43
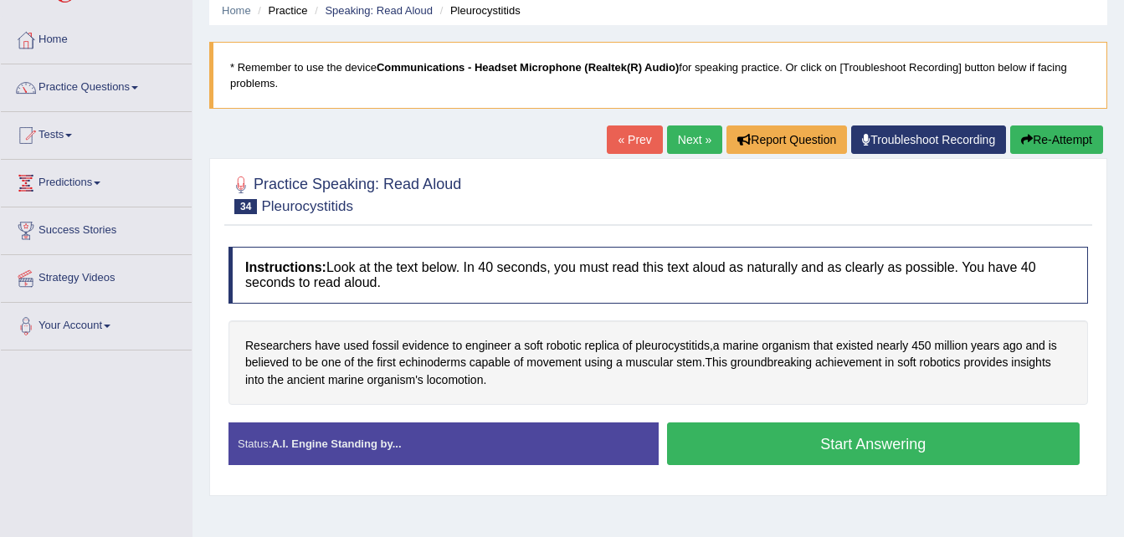
scroll to position [67, 0]
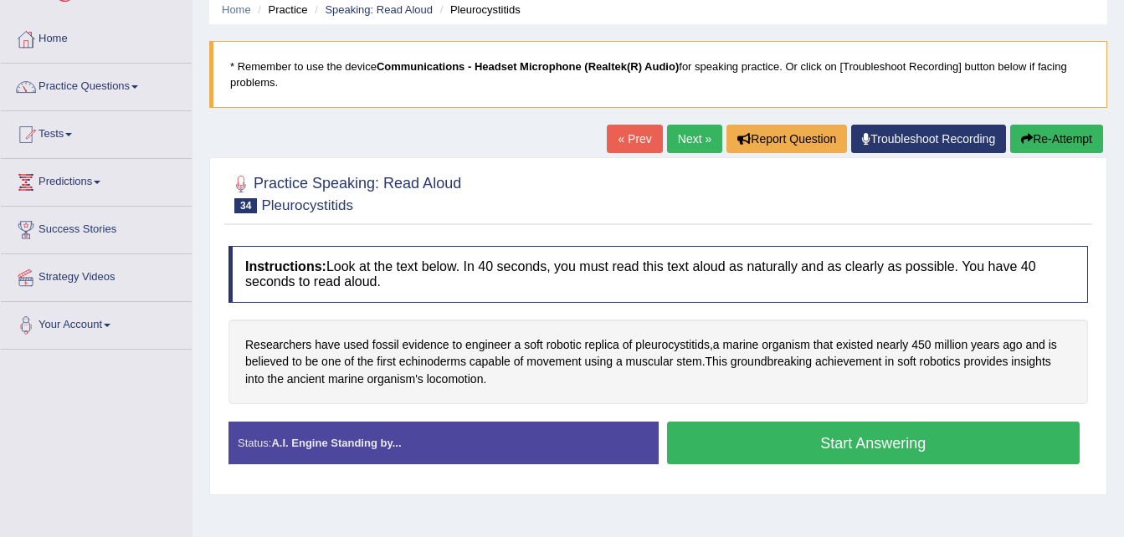
click at [849, 444] on button "Start Answering" at bounding box center [873, 443] width 413 height 43
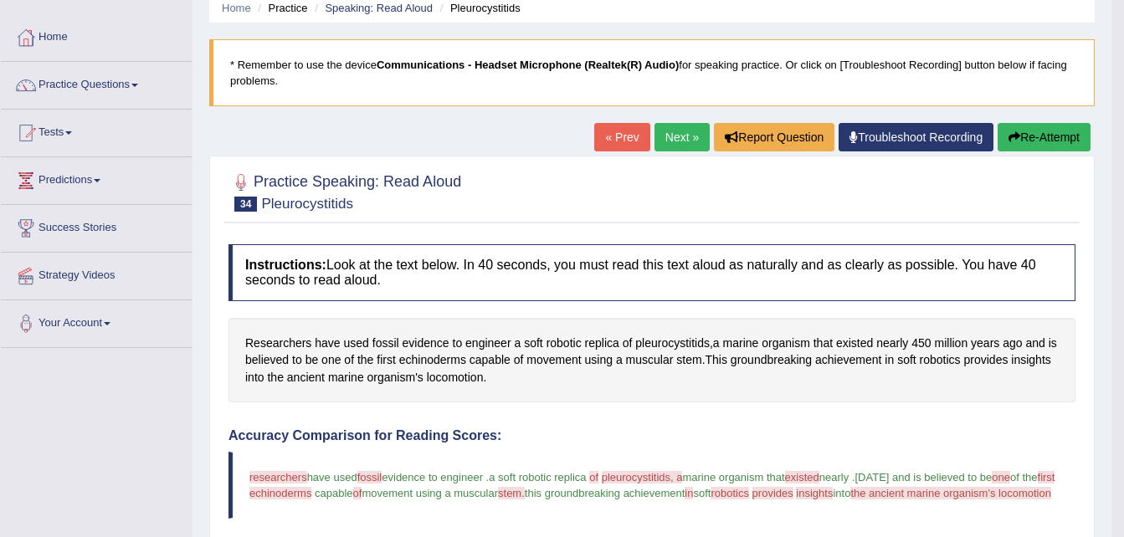
scroll to position [0, 0]
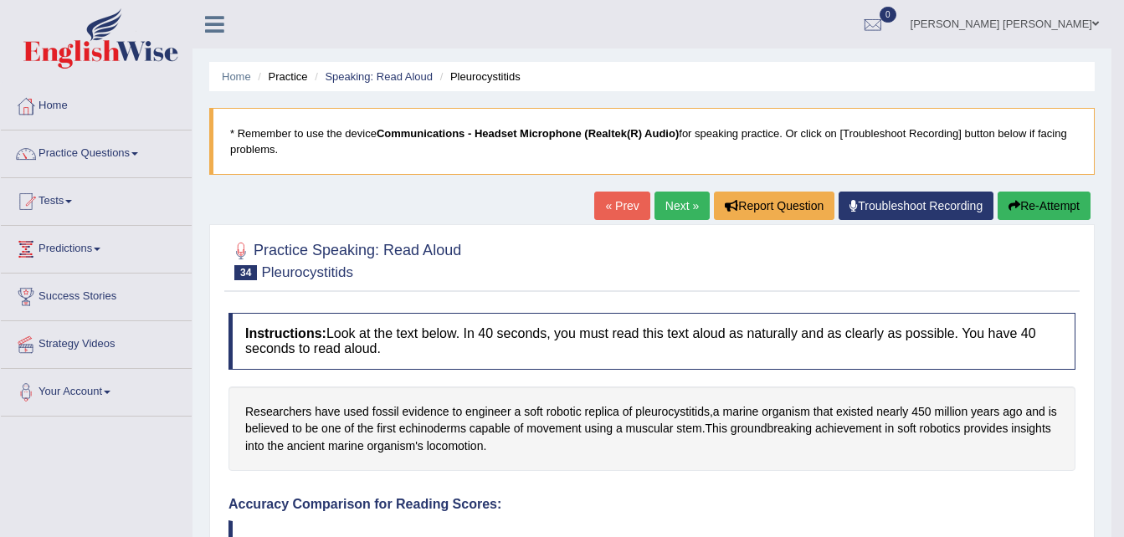
click at [669, 203] on link "Next »" at bounding box center [682, 206] width 55 height 28
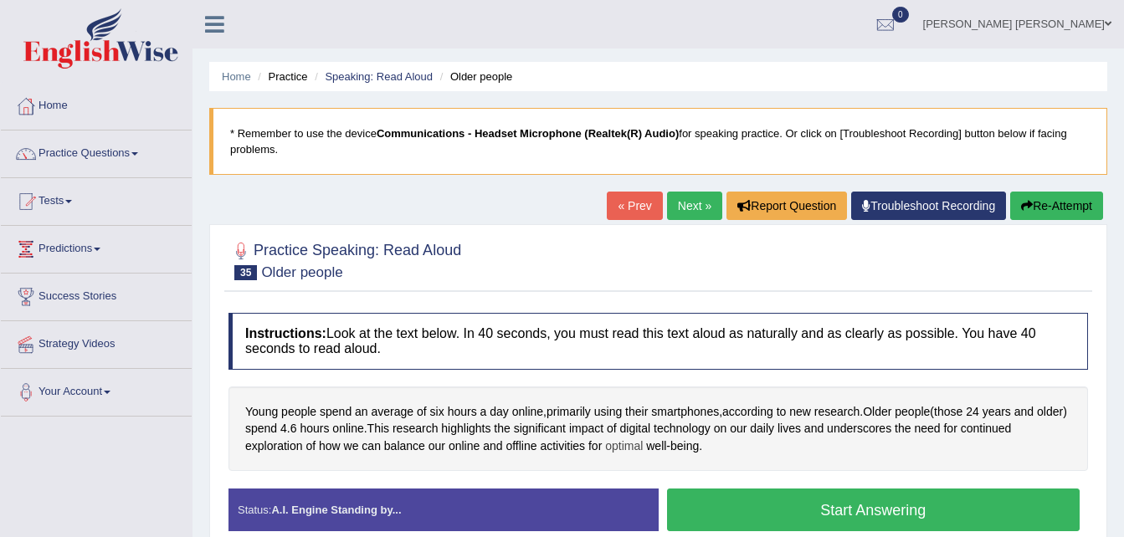
click at [623, 449] on span "optimal" at bounding box center [624, 447] width 38 height 18
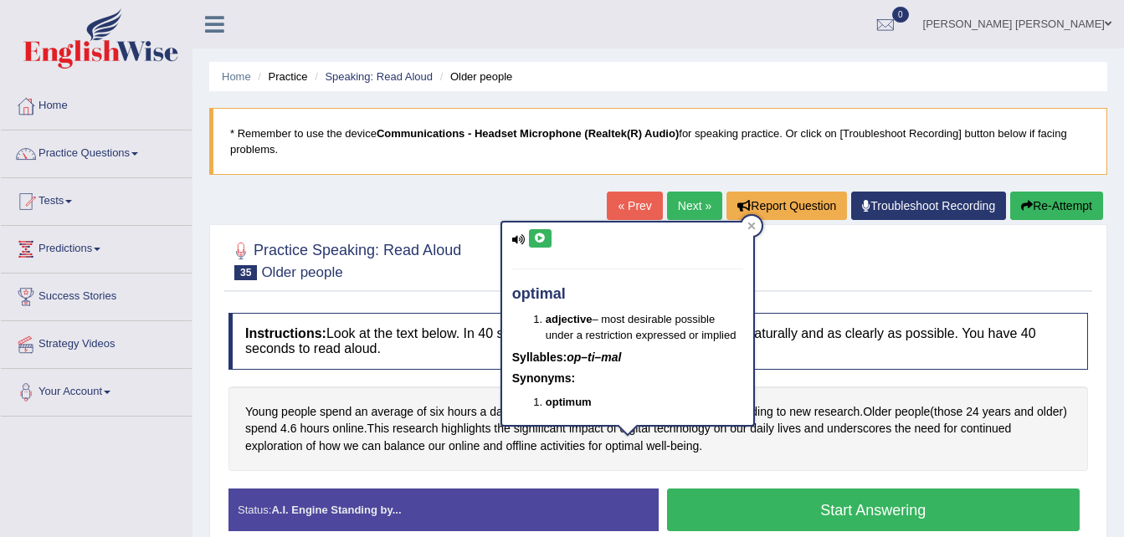
click at [547, 238] on button at bounding box center [540, 238] width 23 height 18
click at [741, 475] on div "Instructions: Look at the text below. In 40 seconds, you must read this text al…" at bounding box center [658, 429] width 868 height 249
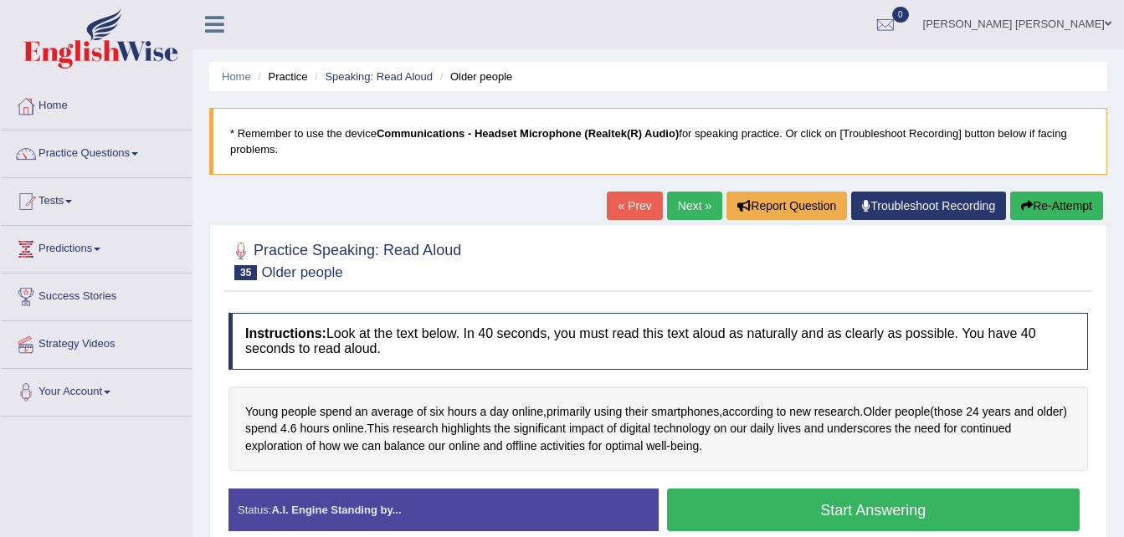
click at [840, 521] on button "Start Answering" at bounding box center [873, 510] width 413 height 43
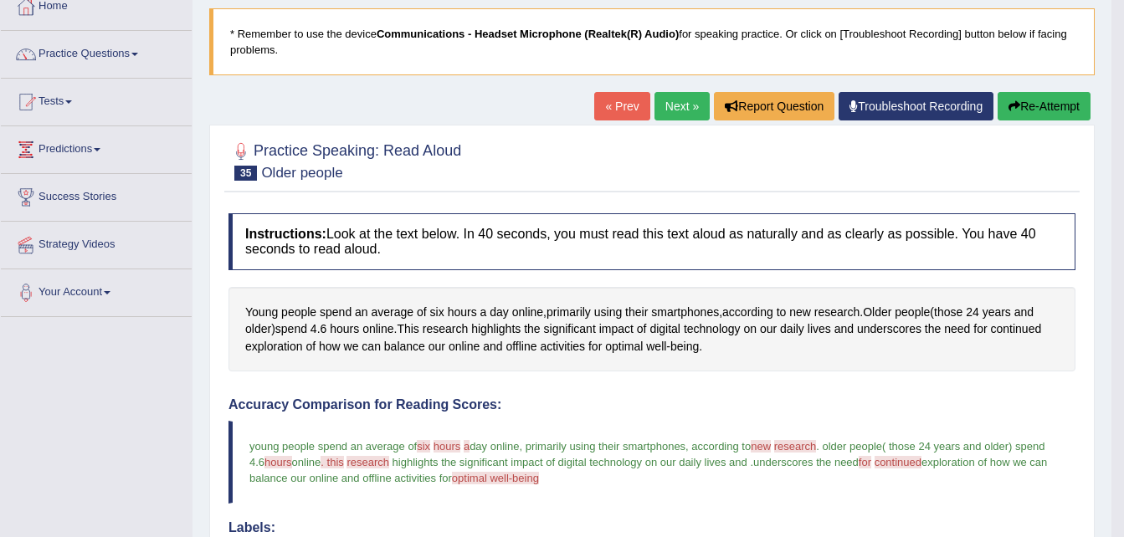
scroll to position [90, 0]
